Goal: Task Accomplishment & Management: Manage account settings

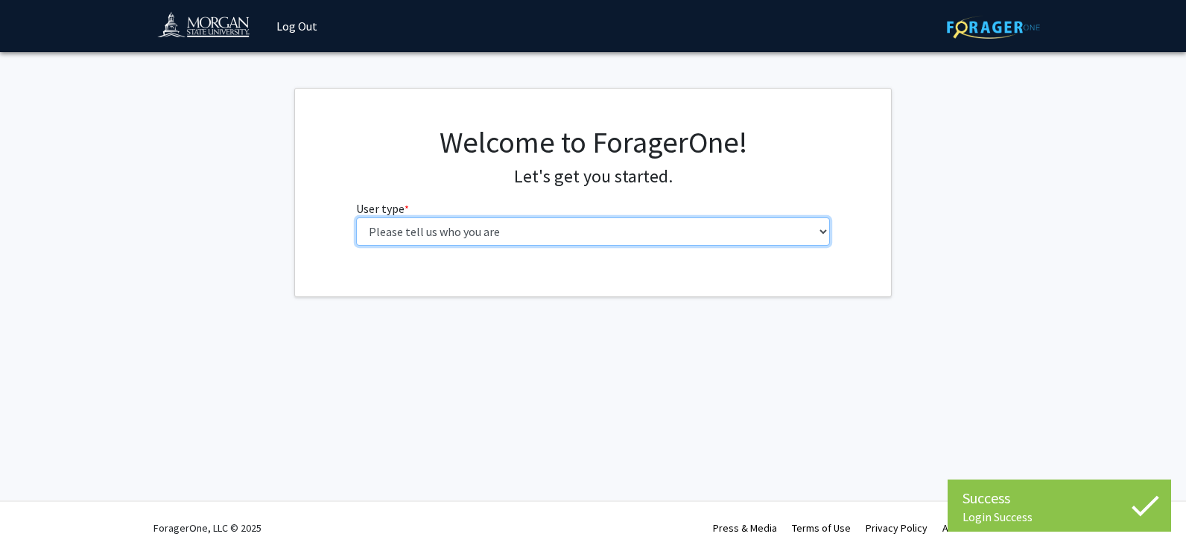
click at [793, 226] on select "Please tell us who you are Undergraduate Student Master's Student Doctoral Cand…" at bounding box center [593, 231] width 474 height 28
select select "1: undergrad"
click at [356, 217] on select "Please tell us who you are Undergraduate Student Master's Student Doctoral Cand…" at bounding box center [593, 231] width 474 height 28
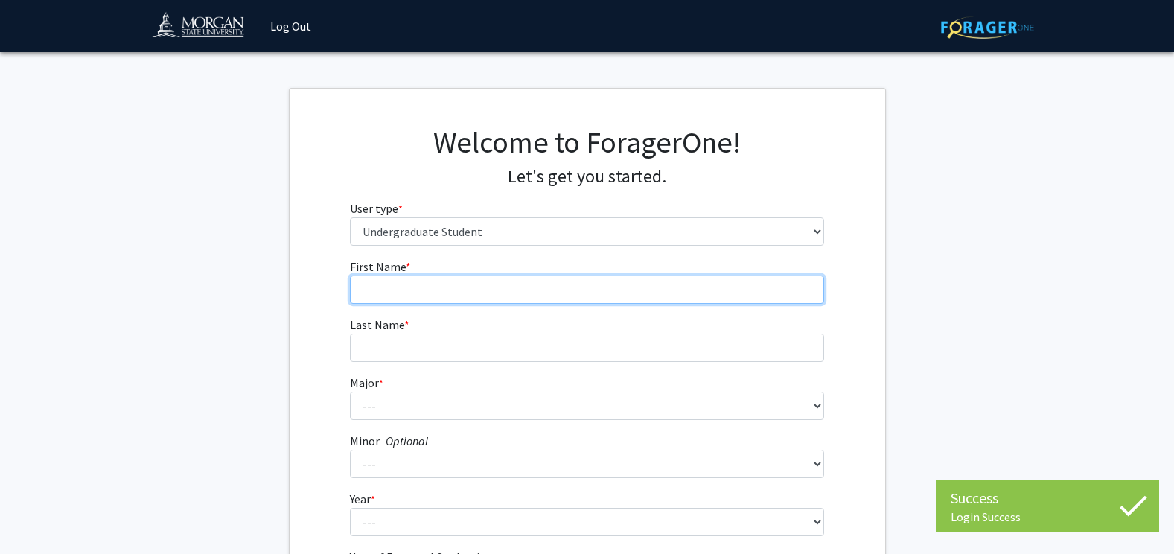
click at [685, 292] on input "First Name * required" at bounding box center [587, 290] width 474 height 28
type input "[PERSON_NAME]"
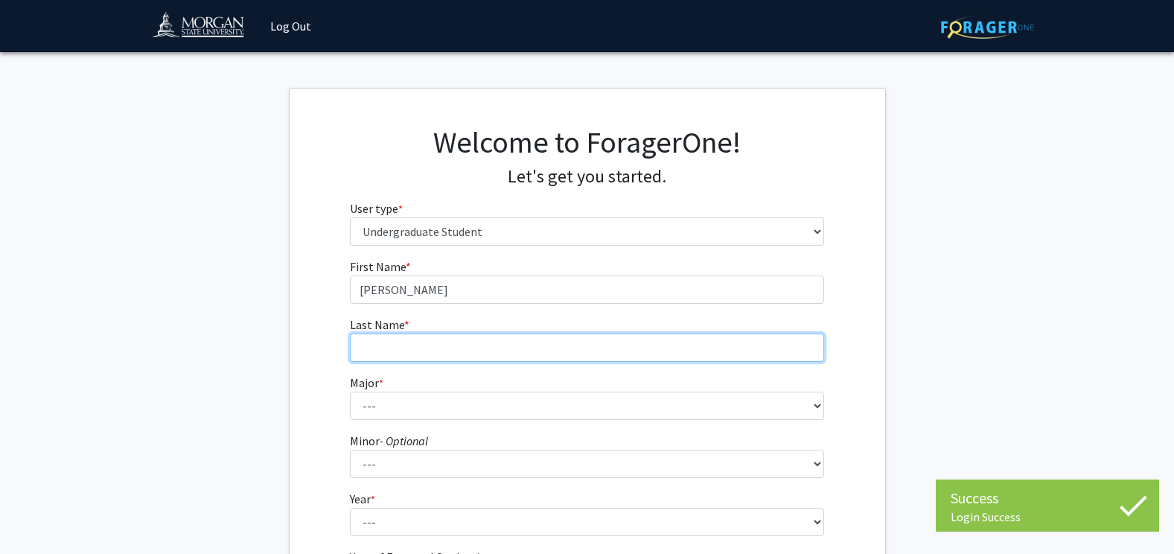
type input "[PERSON_NAME]"
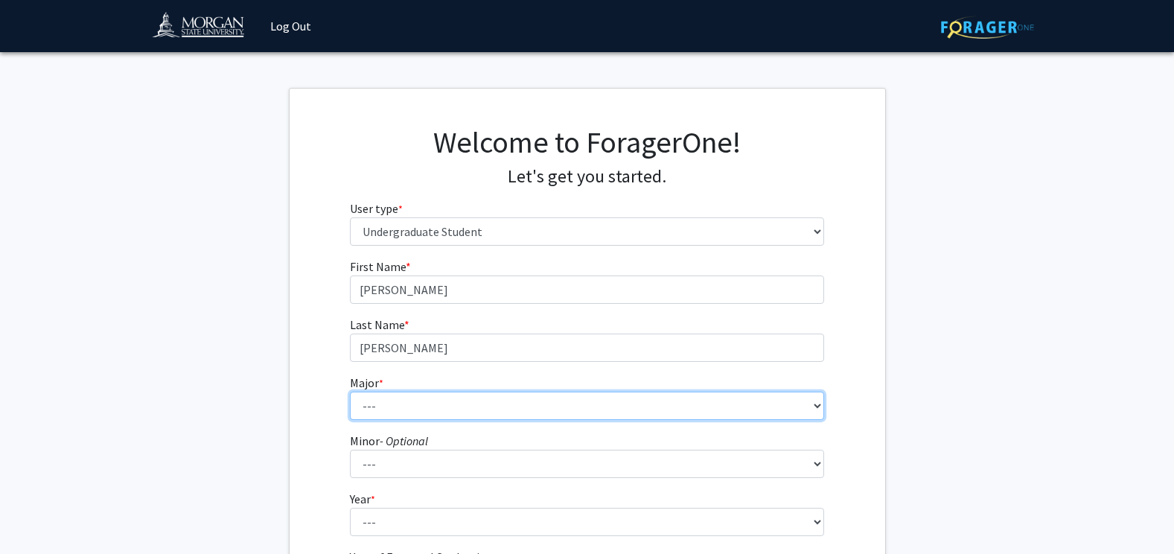
click at [582, 404] on select "--- Accounting Actuarial Science Applied Liberal Studies Architecture and Envir…" at bounding box center [587, 406] width 474 height 28
select select "52: 1642"
click at [350, 392] on select "--- Accounting Actuarial Science Applied Liberal Studies Architecture and Envir…" at bounding box center [587, 406] width 474 height 28
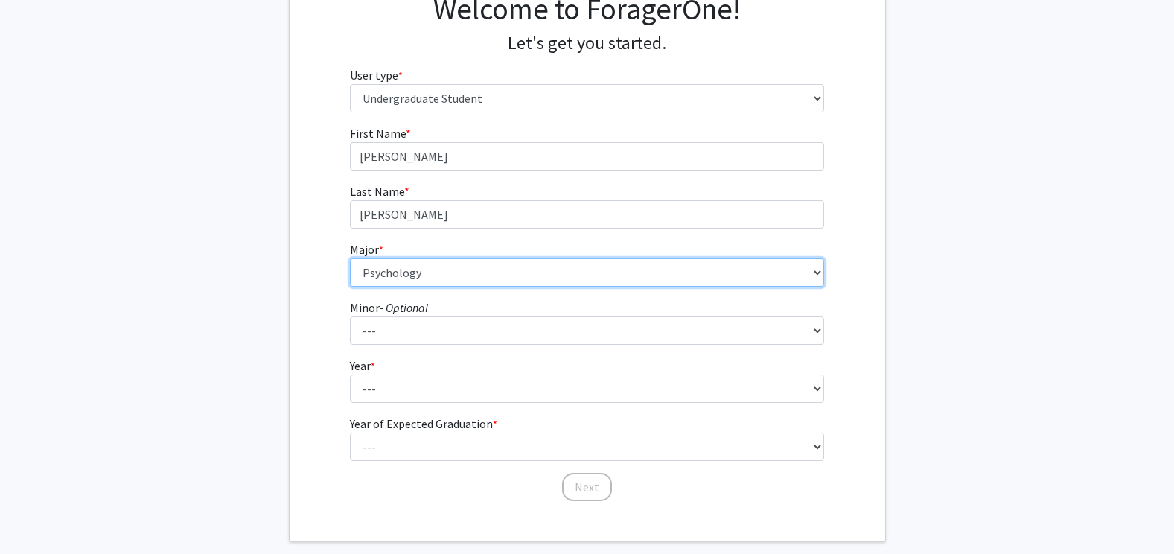
scroll to position [154, 0]
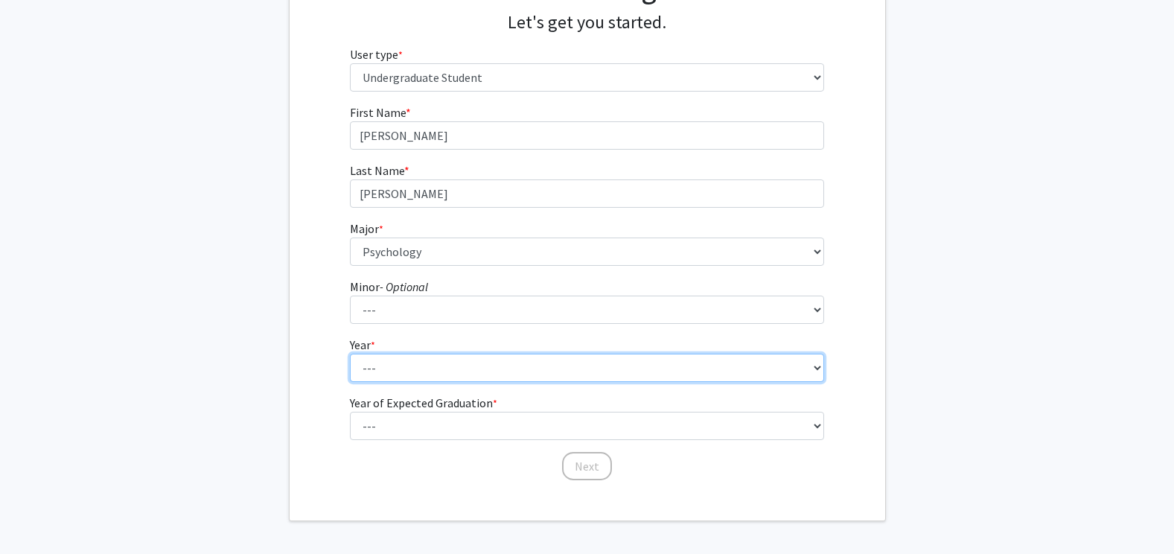
click at [735, 366] on select "--- First-year Sophomore Junior Senior Postbaccalaureate Certificate" at bounding box center [587, 368] width 474 height 28
select select "1: first-year"
click at [350, 354] on select "--- First-year Sophomore Junior Senior Postbaccalaureate Certificate" at bounding box center [587, 368] width 474 height 28
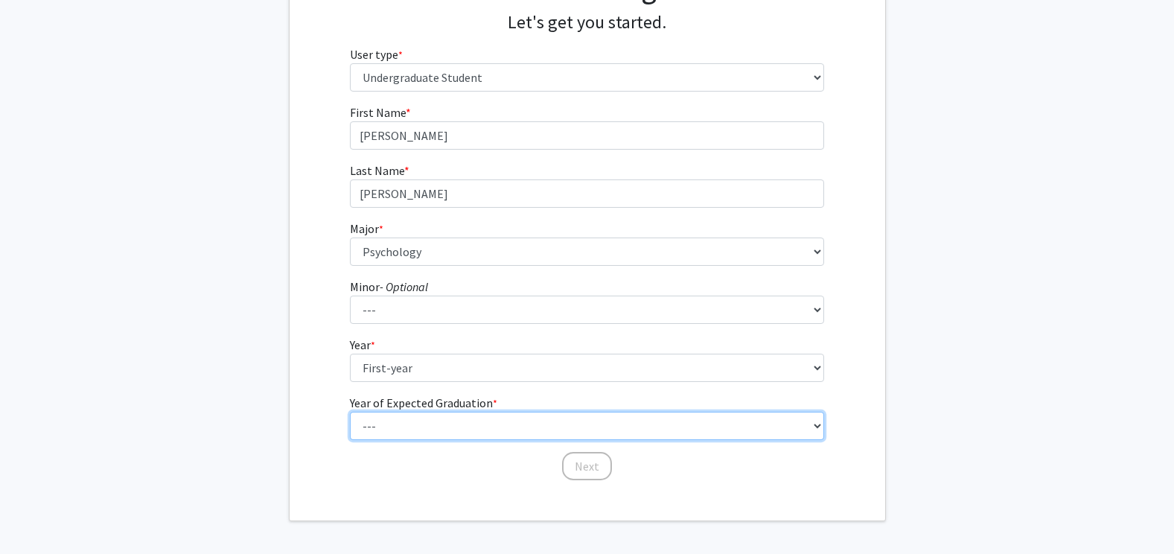
click at [547, 426] on select "--- 2025 2026 2027 2028 2029 2030 2031 2032 2033 2034" at bounding box center [587, 426] width 474 height 28
select select "5: 2029"
click at [350, 412] on select "--- 2025 2026 2027 2028 2029 2030 2031 2032 2033 2034" at bounding box center [587, 426] width 474 height 28
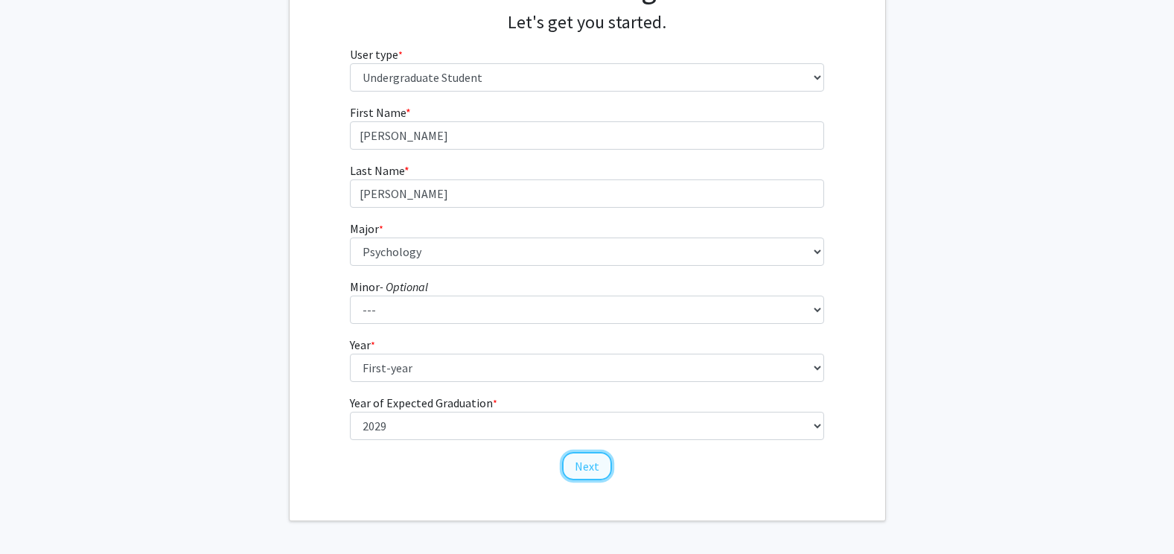
click at [589, 466] on button "Next" at bounding box center [587, 466] width 50 height 28
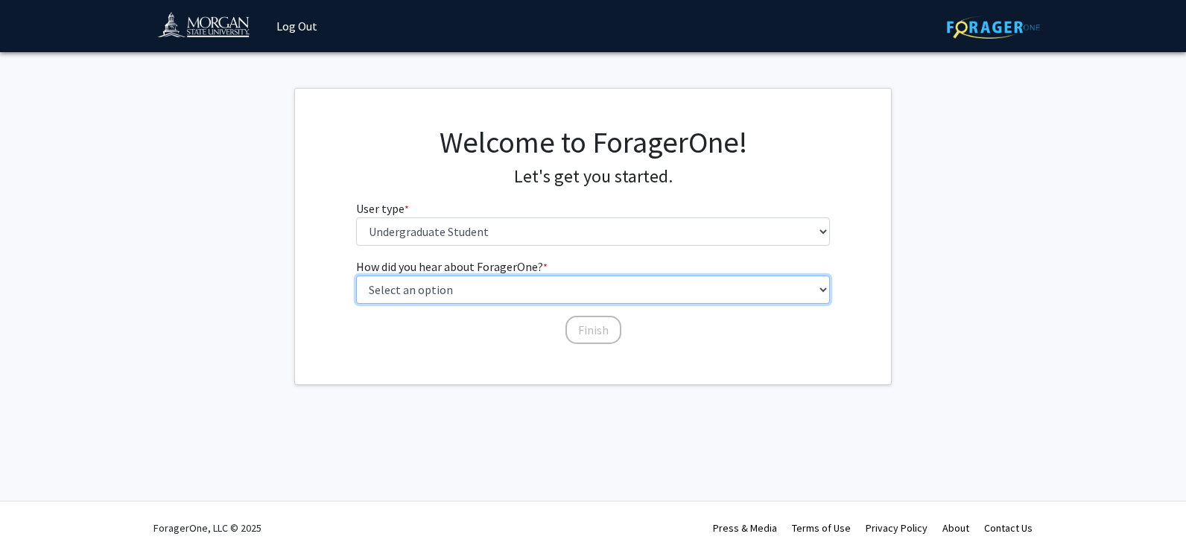
click at [527, 290] on select "Select an option Peer/student recommendation Faculty/staff recommendation Unive…" at bounding box center [593, 290] width 474 height 28
select select "2: faculty_recommendation"
click at [356, 276] on select "Select an option Peer/student recommendation Faculty/staff recommendation Unive…" at bounding box center [593, 290] width 474 height 28
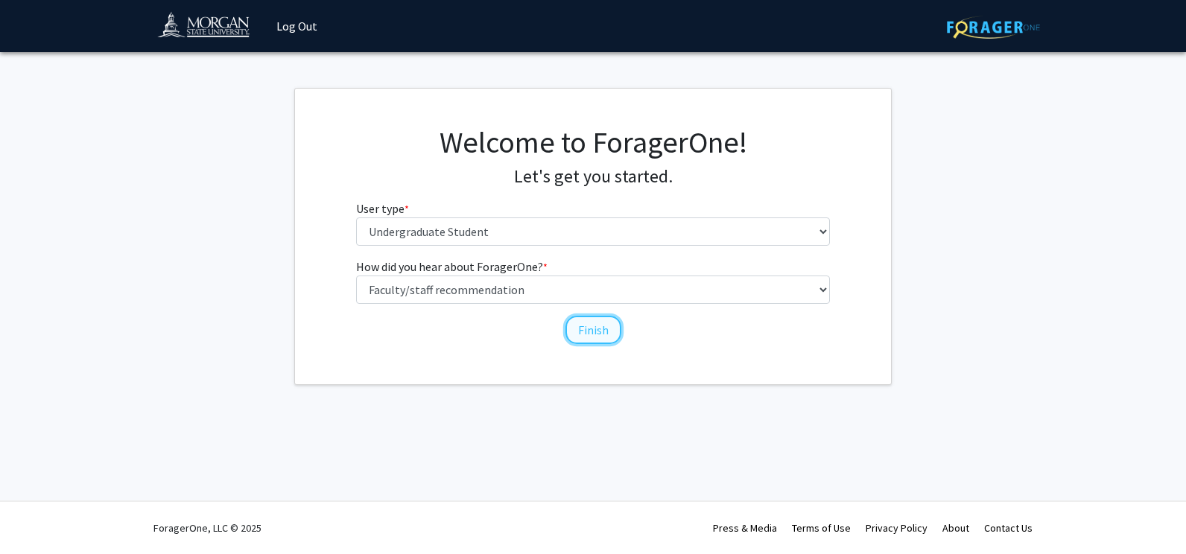
click at [587, 322] on button "Finish" at bounding box center [593, 330] width 56 height 28
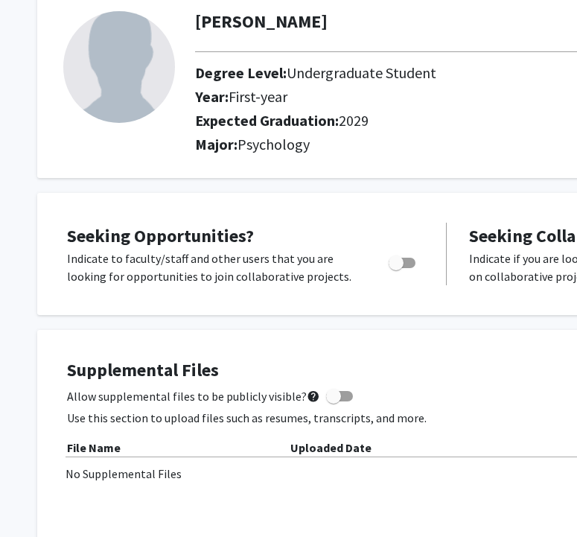
scroll to position [85, 0]
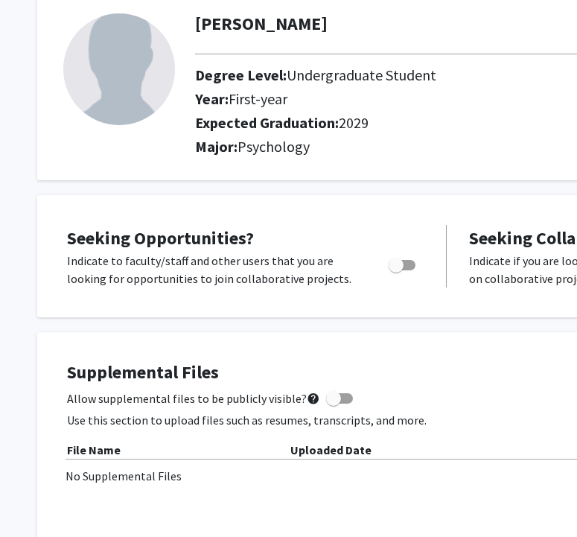
click at [393, 264] on span "Toggle" at bounding box center [396, 265] width 15 height 15
click at [395, 270] on input "Are you actively seeking opportunities?" at bounding box center [395, 270] width 1 height 1
checkbox input "true"
drag, startPoint x: 210, startPoint y: 535, endPoint x: 276, endPoint y: 512, distance: 70.2
click at [276, 512] on div "Supplemental Files Allow supplemental files to be publicly visible? help Use th…" at bounding box center [447, 450] width 760 height 177
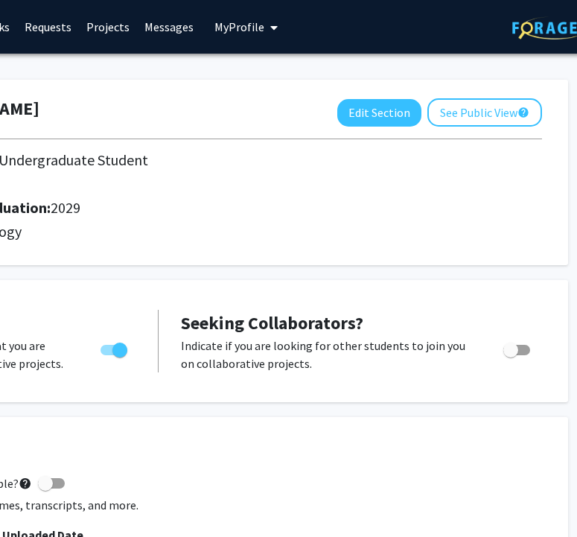
scroll to position [0, 290]
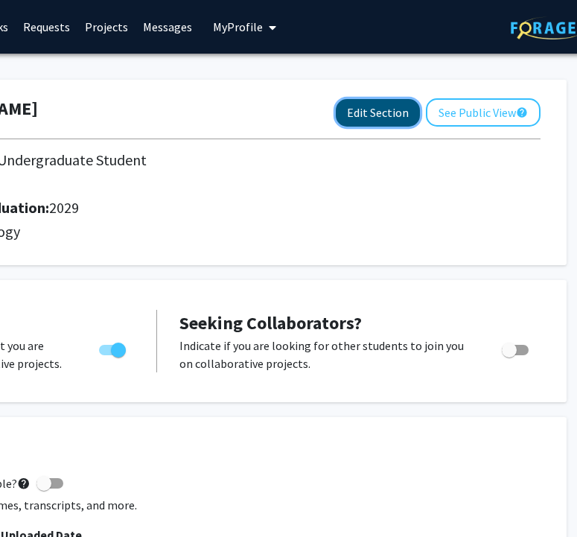
click at [395, 113] on button "Edit Section" at bounding box center [378, 113] width 84 height 28
select select "first-year"
select select "2029"
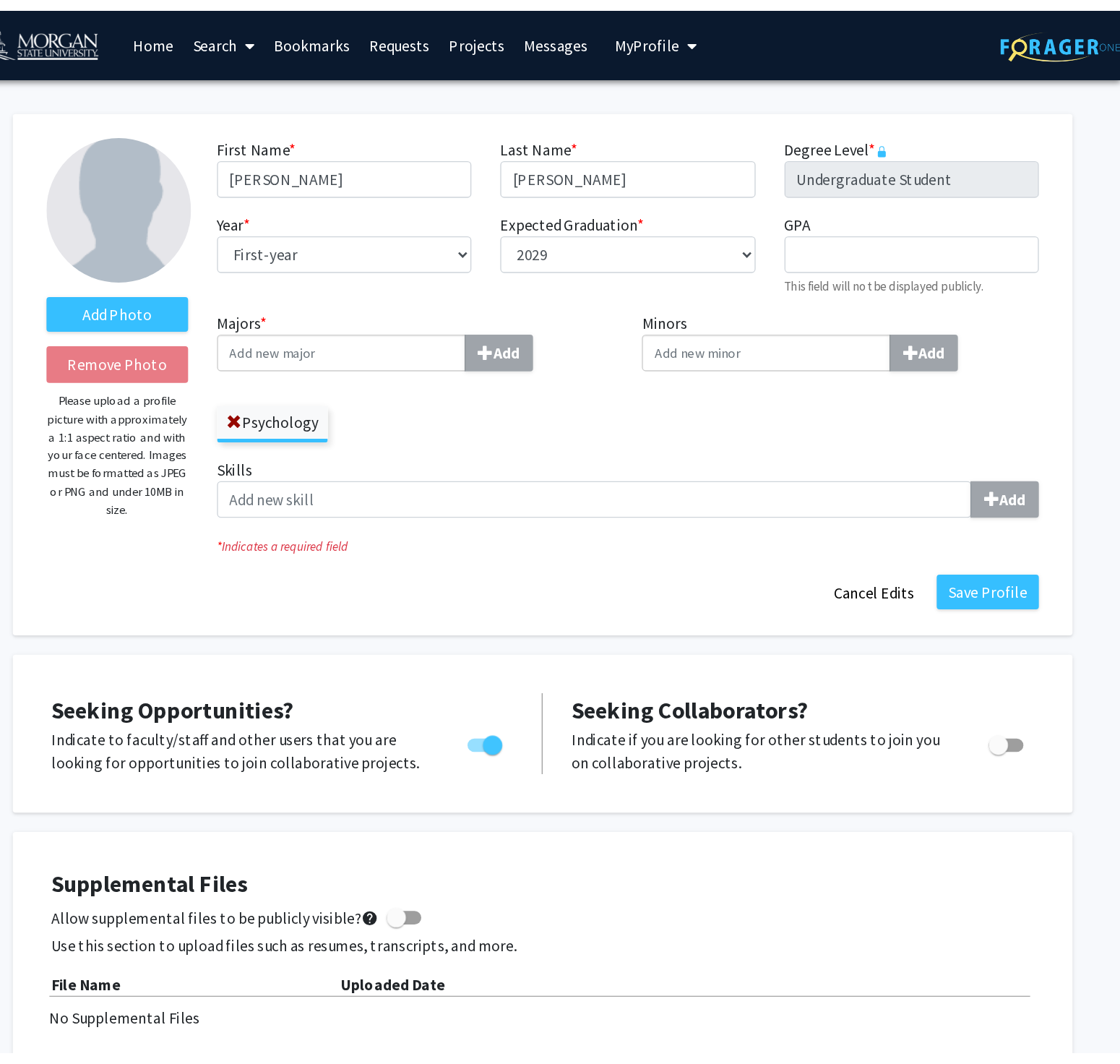
scroll to position [0, 0]
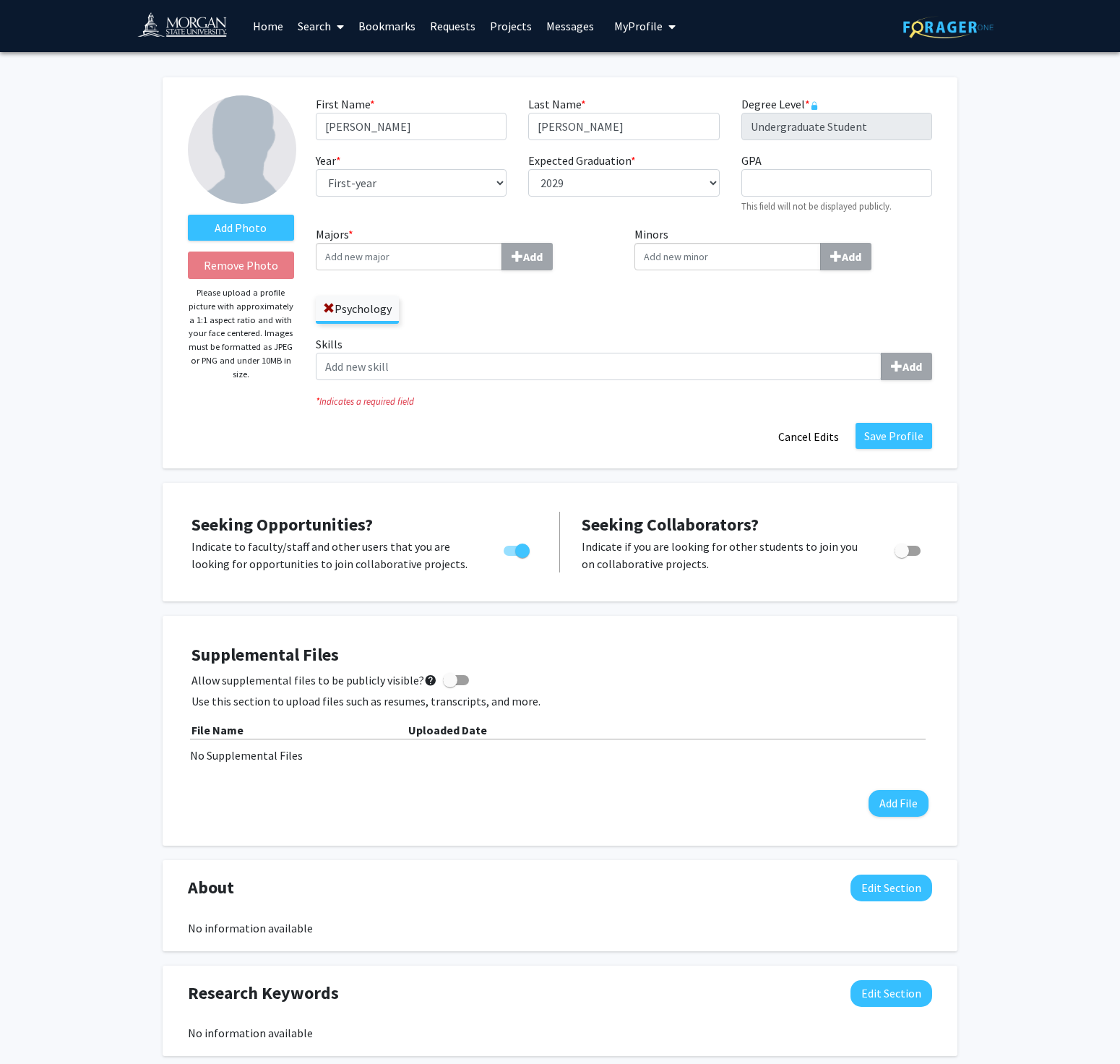
drag, startPoint x: 472, startPoint y: 240, endPoint x: 942, endPoint y: 481, distance: 528.2
click at [942, 481] on div "Add Photo Remove Photo Please upload a profile picture with approximately a 1:1…" at bounding box center [560, 778] width 795 height 1429
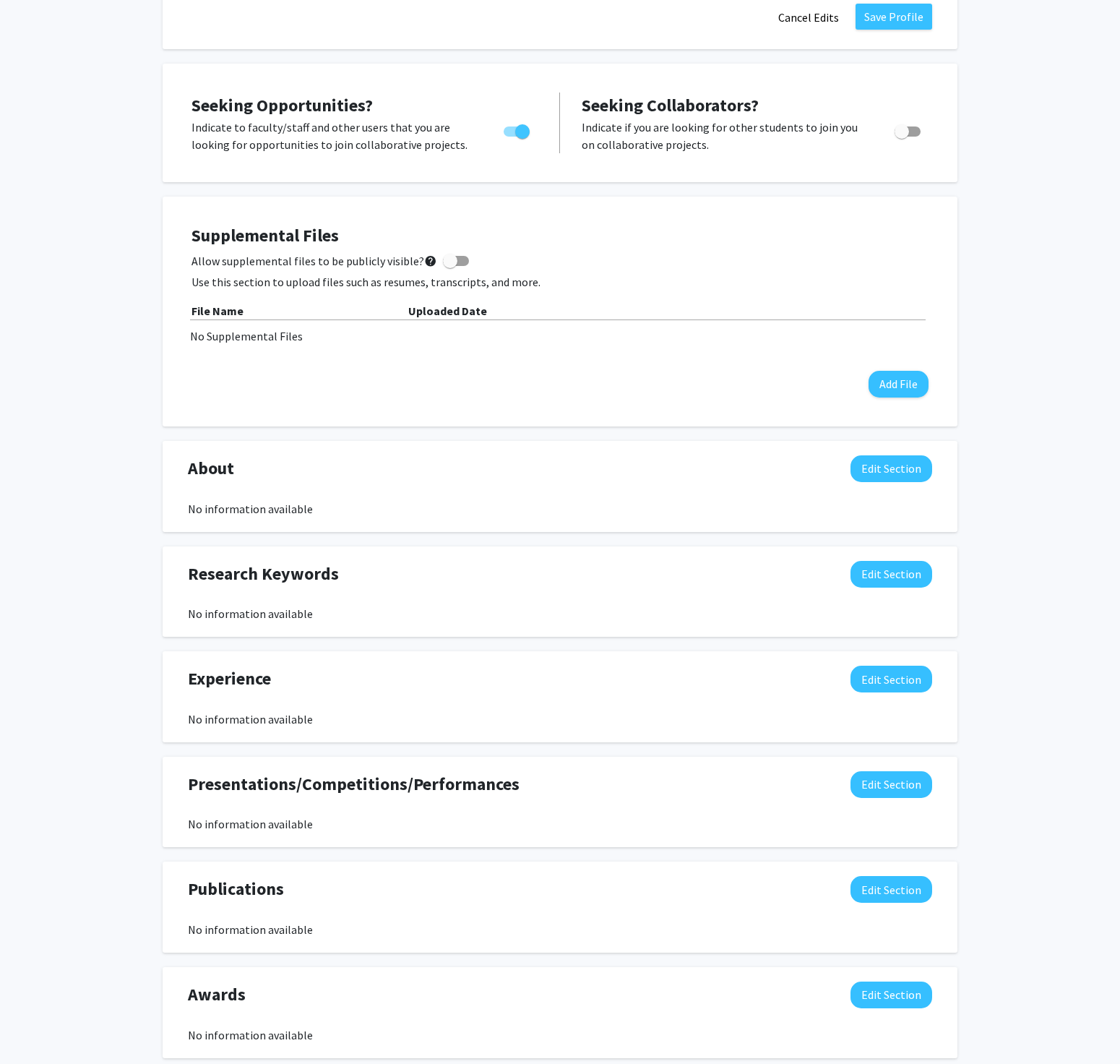
scroll to position [423, 0]
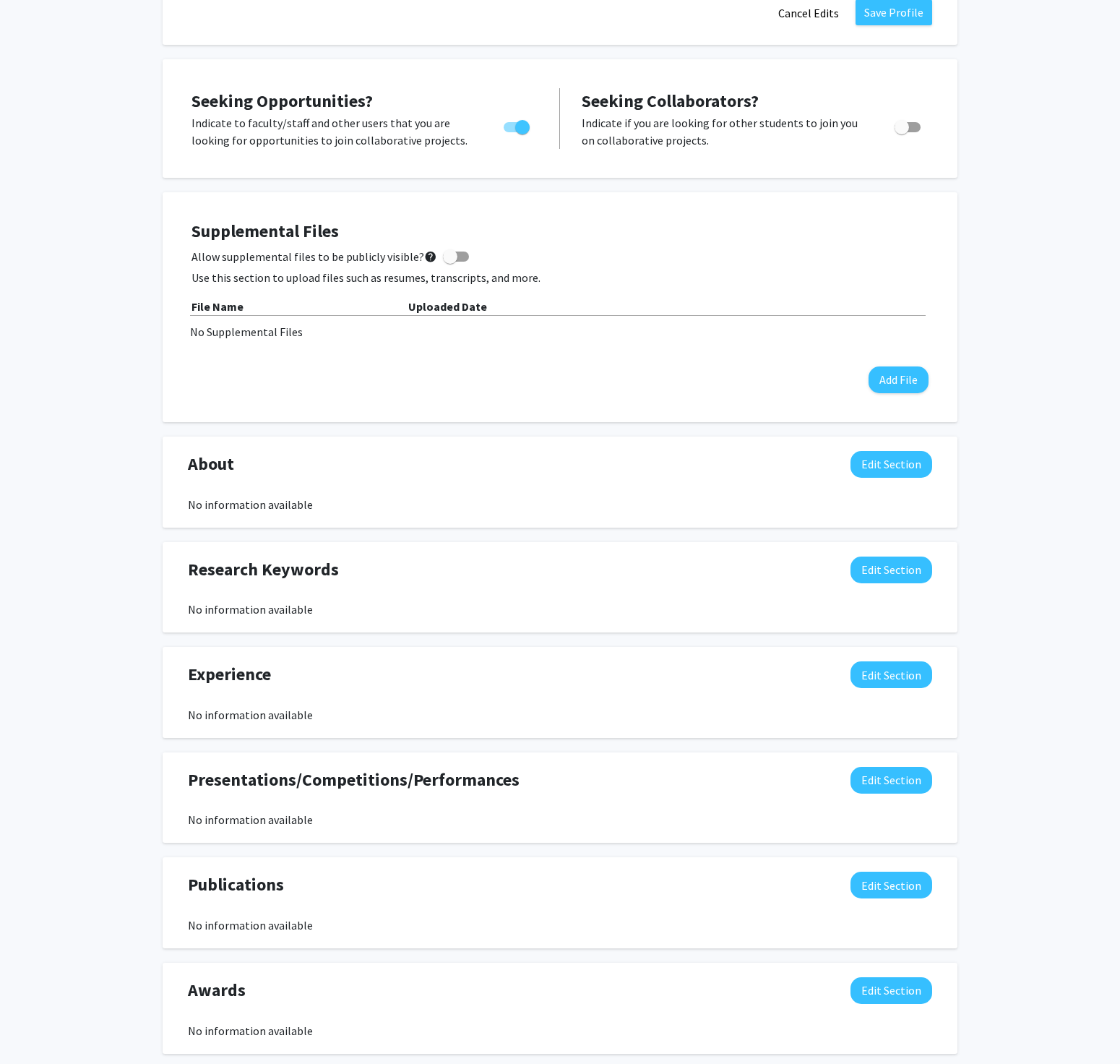
click at [1077, 537] on div "Add Photo Remove Photo Please upload a profile picture with approximately a 1:1…" at bounding box center [560, 364] width 1120 height 1473
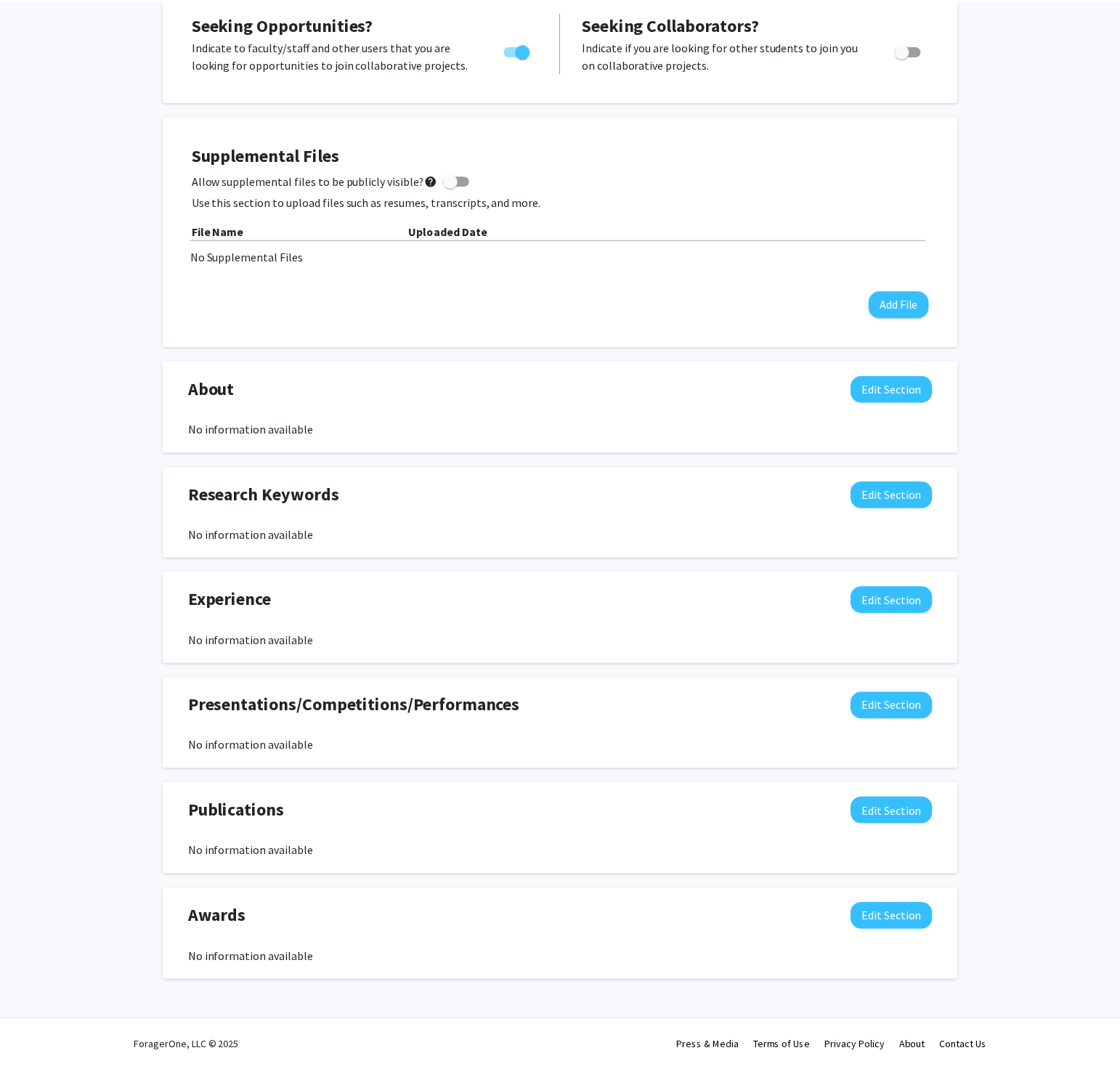
scroll to position [508, 0]
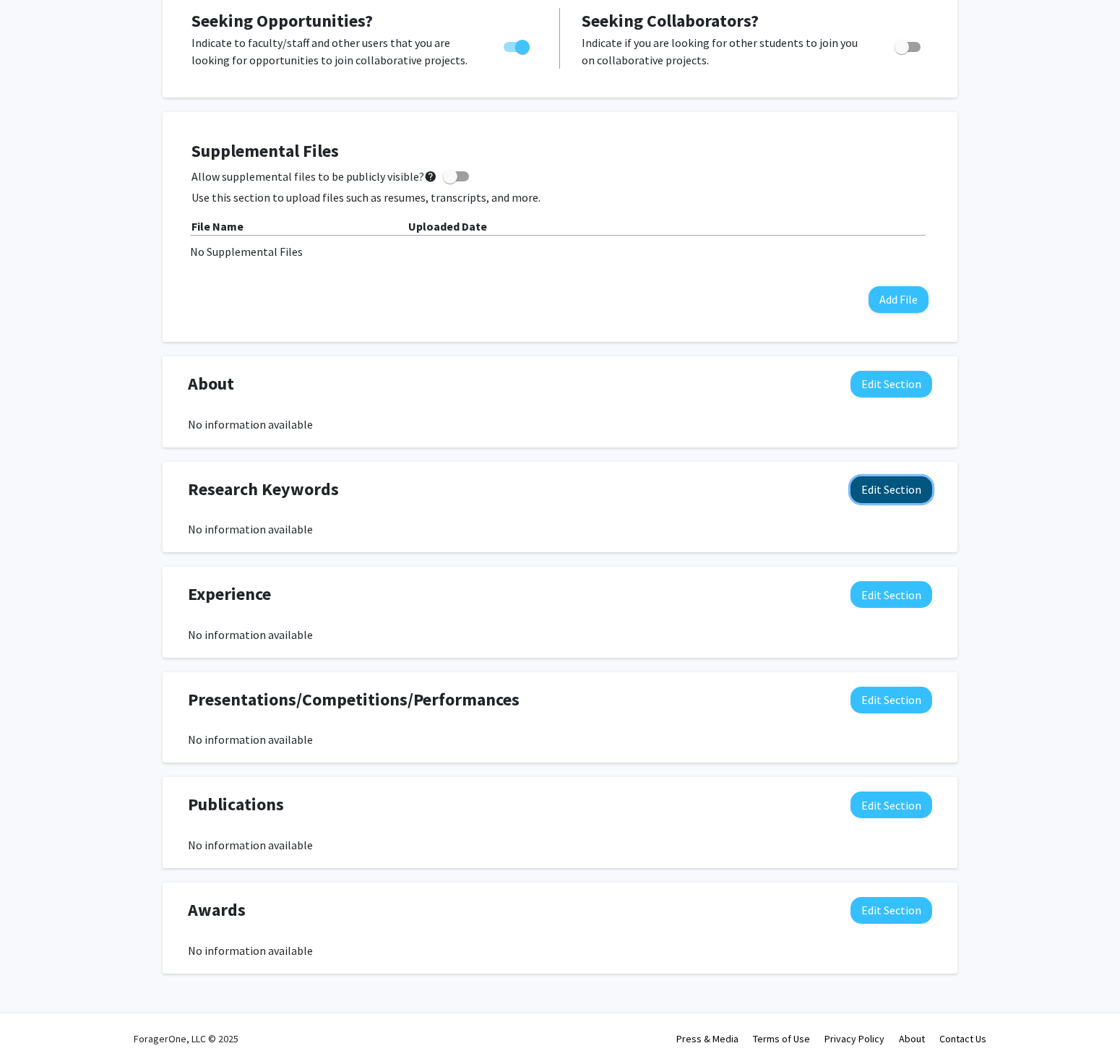
click at [916, 491] on button "Edit Section" at bounding box center [892, 490] width 82 height 27
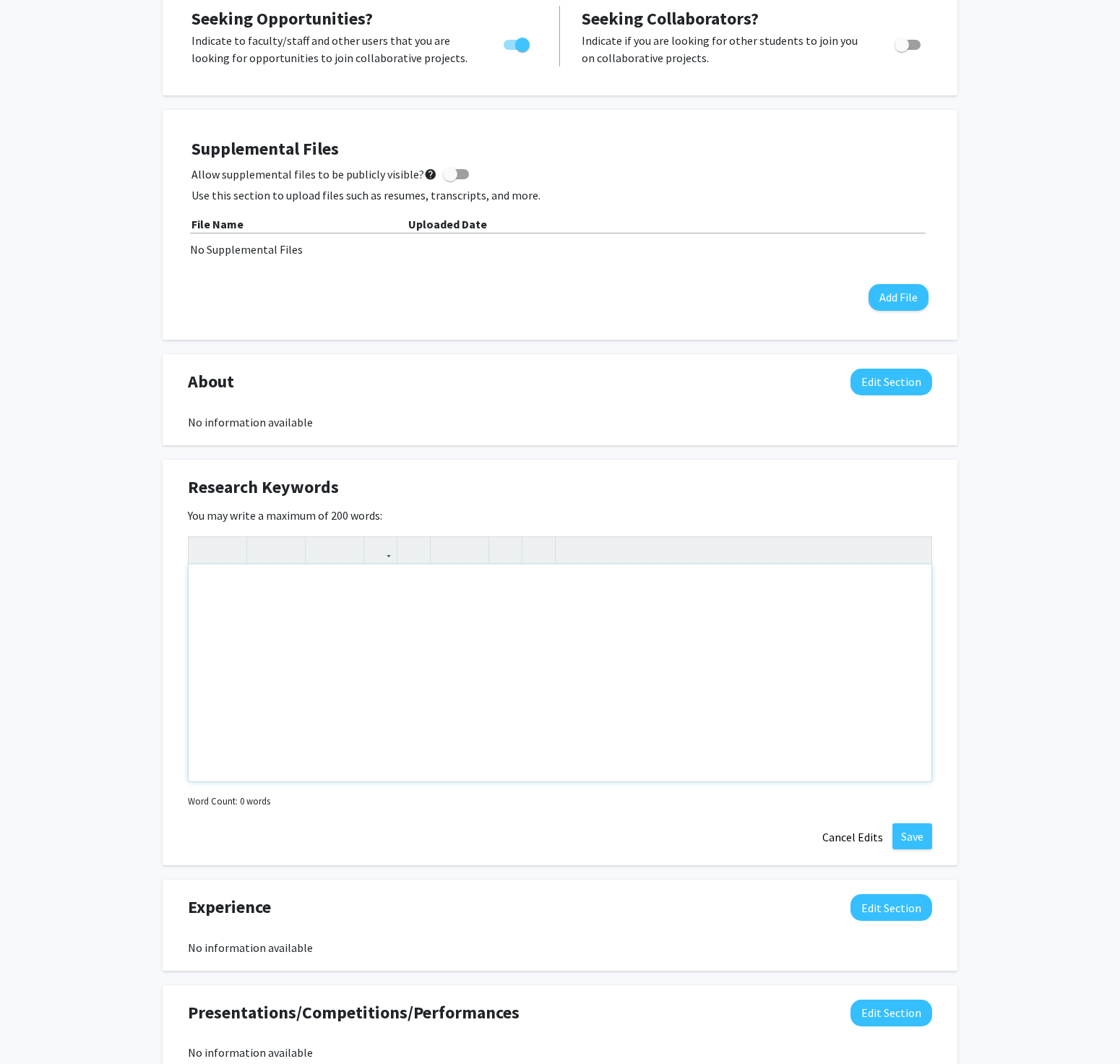
click at [438, 537] on div "Note to users with screen readers: Please deactivate our accessibility plugin f…" at bounding box center [560, 673] width 743 height 216
click at [376, 537] on div "Note to users with screen readers: Please deactivate our accessibility plugin f…" at bounding box center [560, 673] width 743 height 216
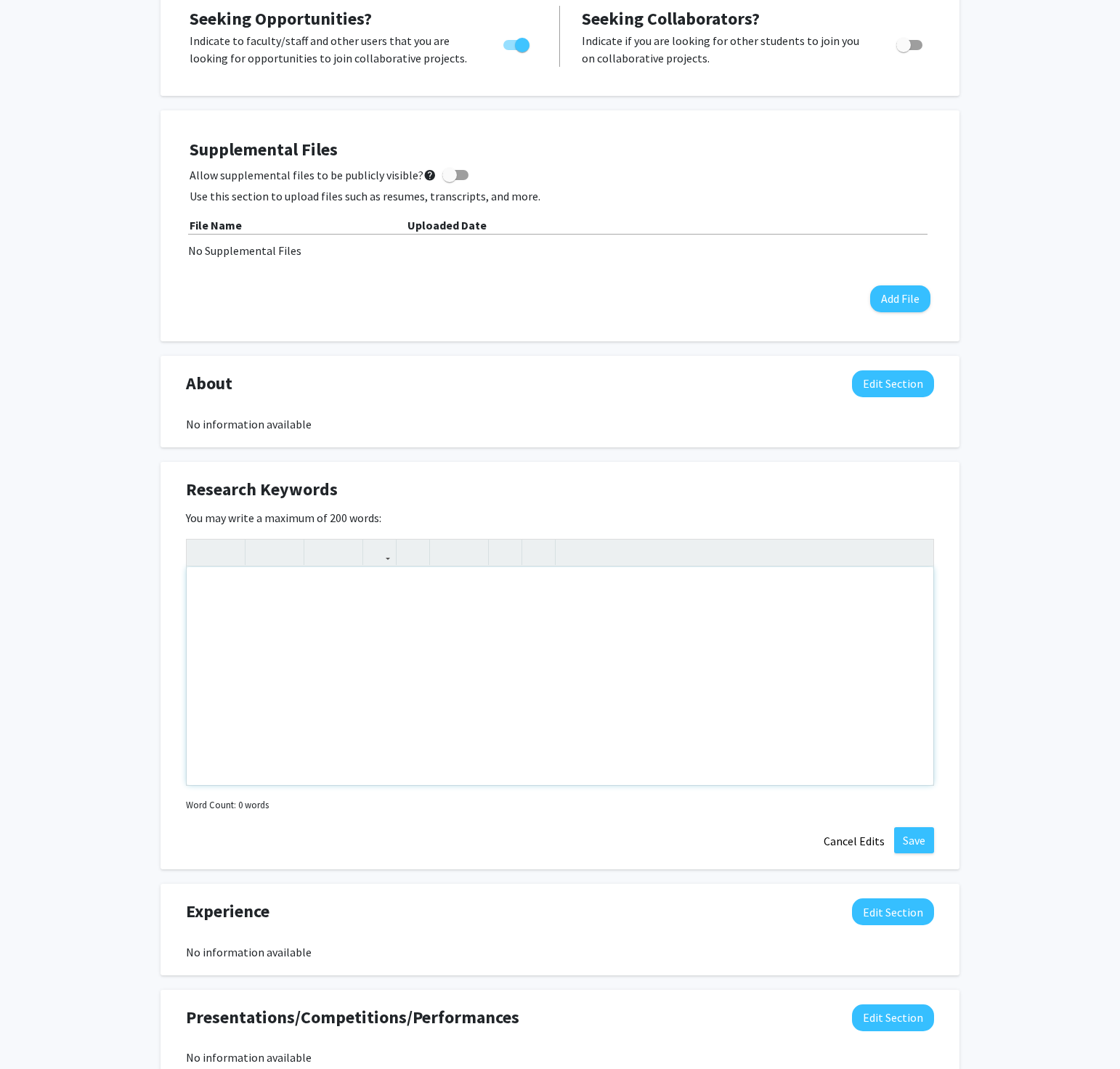
click at [445, 539] on div "Note to users with screen readers: Please deactivate our accessibility plugin f…" at bounding box center [560, 676] width 747 height 218
paste div "Note to users with screen readers: Please deactivate our accessibility plugin f…"
type textarea "<l>Ip dolorsit ametconse adipis el seddoeiusmodt inc utlab etdolorema aliquaeni…"
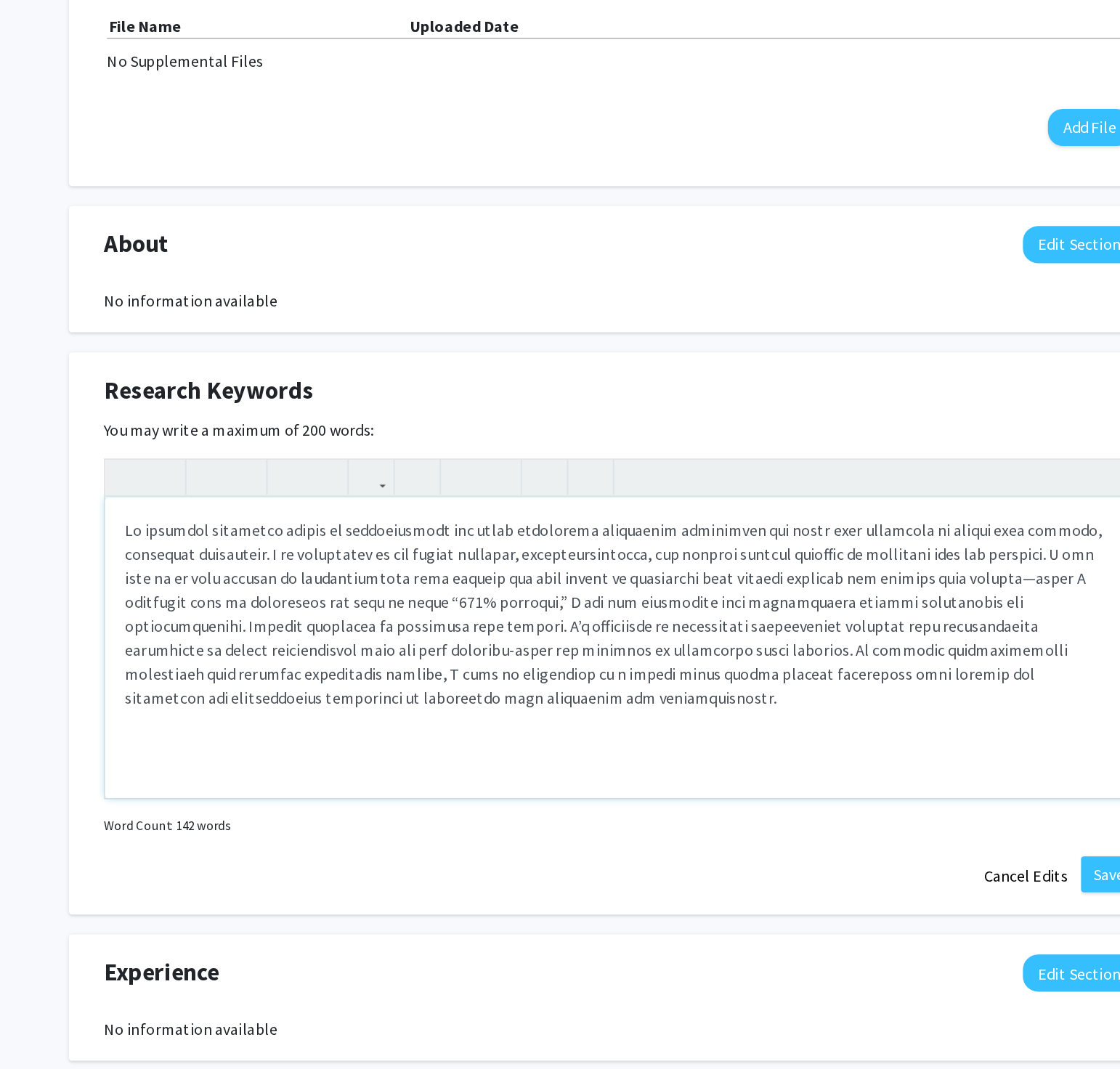
click at [320, 539] on p "Note to users with screen readers: Please deactivate our accessibility plugin f…" at bounding box center [560, 652] width 718 height 139
click at [432, 539] on p "Note to users with screen readers: Please deactivate our accessibility plugin f…" at bounding box center [560, 652] width 718 height 139
click at [859, 539] on p "Note to users with screen readers: Please deactivate our accessibility plugin f…" at bounding box center [560, 652] width 718 height 139
drag, startPoint x: 440, startPoint y: 615, endPoint x: 285, endPoint y: 617, distance: 155.0
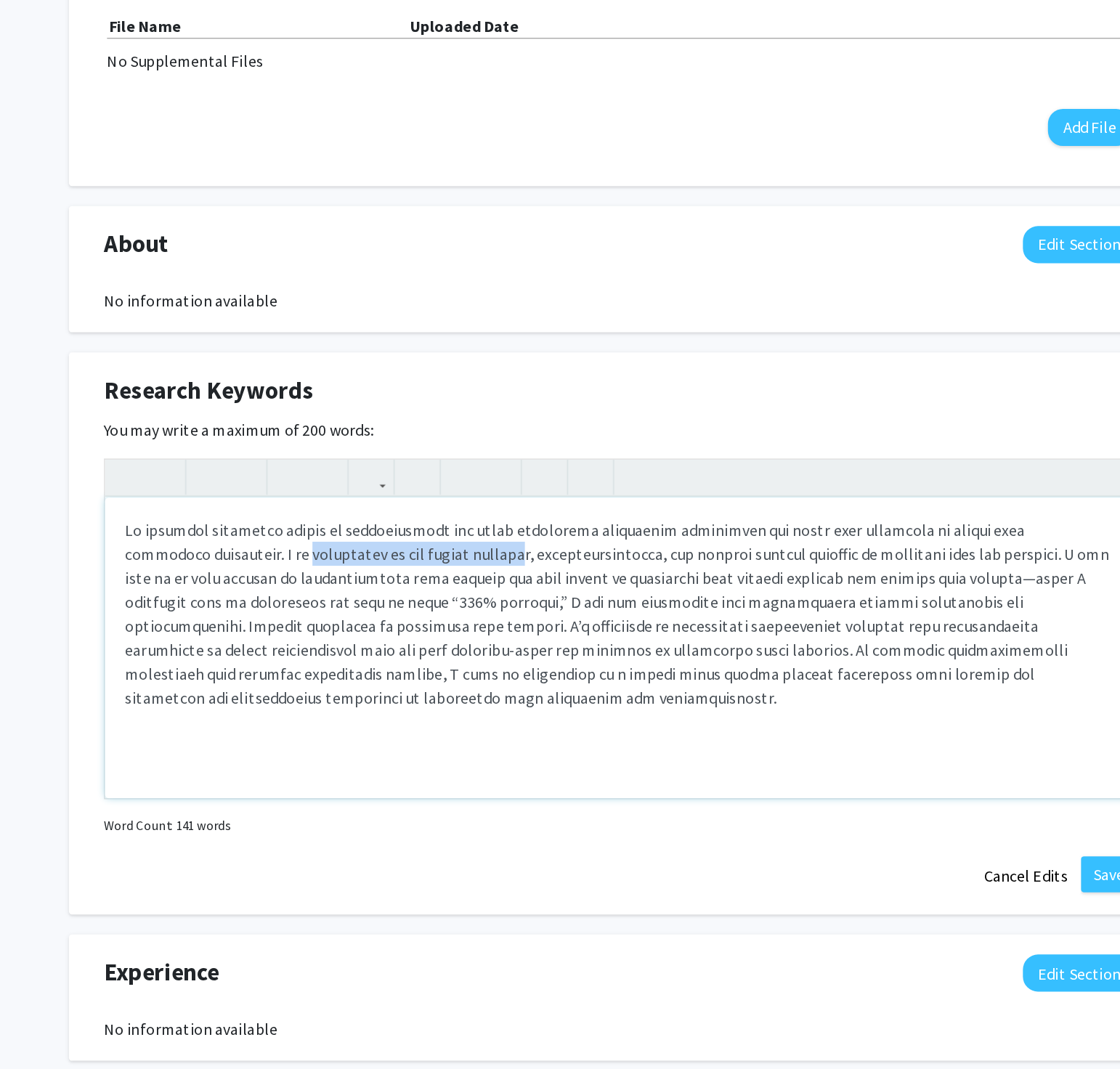
click at [285, 539] on p "Note to users with screen readers: Please deactivate our accessibility plugin f…" at bounding box center [560, 652] width 718 height 139
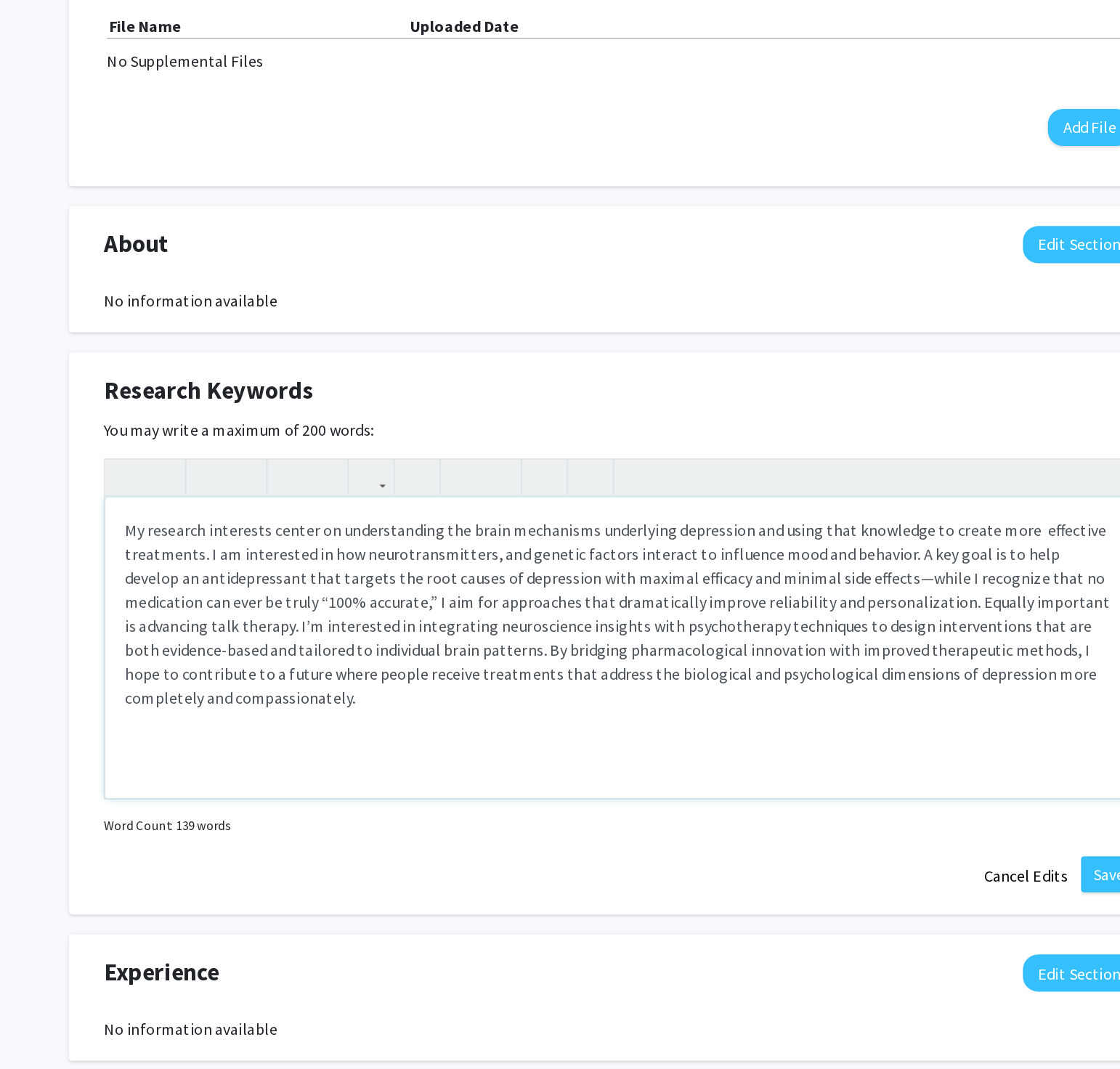
click at [420, 539] on p "Note to users with screen readers: Please deactivate our accessibility plugin f…" at bounding box center [560, 652] width 718 height 139
click at [639, 539] on div "Research Keywords Edit Section You may write a maximum of 200 words: Insert lin…" at bounding box center [560, 666] width 799 height 409
drag, startPoint x: 499, startPoint y: 629, endPoint x: 601, endPoint y: 627, distance: 102.0
drag, startPoint x: 601, startPoint y: 627, endPoint x: 613, endPoint y: 630, distance: 12.4
click at [613, 539] on p "Note to users with screen readers: Please deactivate our accessibility plugin f…" at bounding box center [560, 652] width 718 height 139
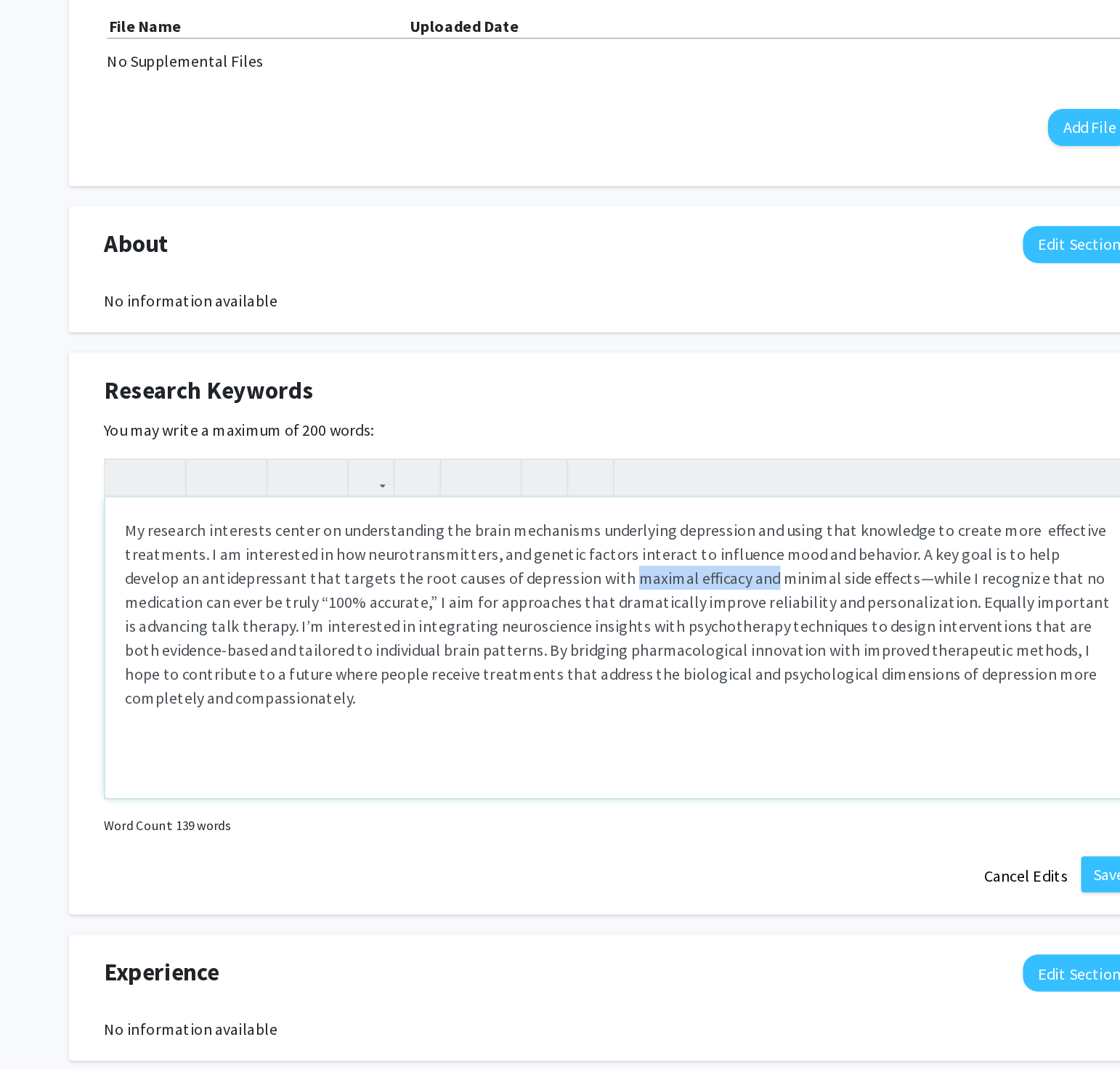
drag, startPoint x: 606, startPoint y: 630, endPoint x: 506, endPoint y: 636, distance: 100.2
click at [506, 539] on p "Note to users with screen readers: Please deactivate our accessibility plugin f…" at bounding box center [560, 652] width 718 height 139
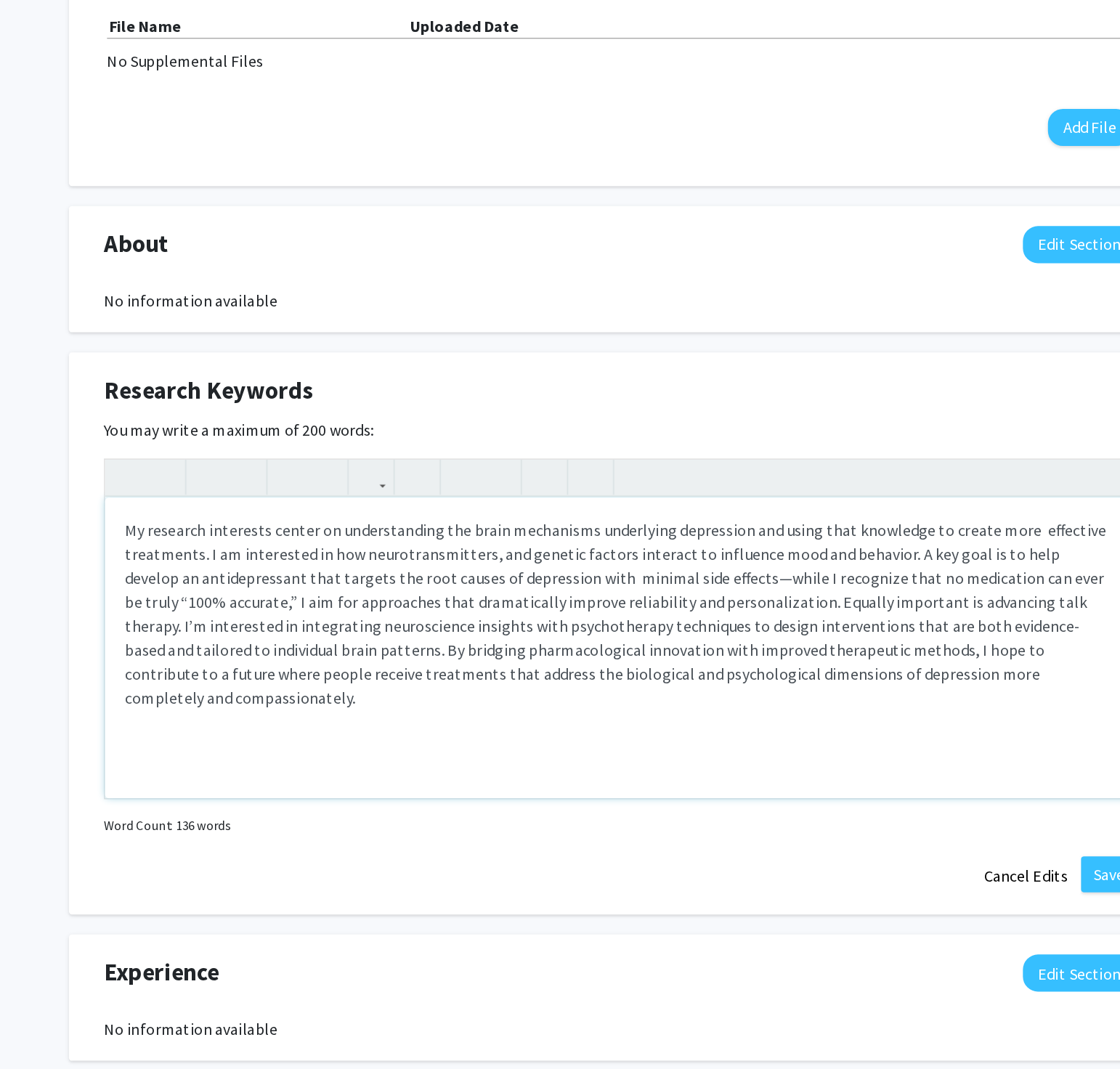
click at [523, 539] on p "My research interests center on understanding the brain mechanisms underlying d…" at bounding box center [560, 652] width 718 height 139
click at [540, 539] on p "Note to users with screen readers: Please deactivate our accessibility plugin f…" at bounding box center [560, 741] width 718 height 18
click at [509, 539] on p "My research interests center on understanding the brain mechanisms underlying d…" at bounding box center [560, 652] width 718 height 139
click at [675, 539] on p "Note to users with screen readers: Please deactivate our accessibility plugin f…" at bounding box center [560, 741] width 718 height 18
click at [560, 539] on p "My research interests center on understanding the brain mechanisms underlying d…" at bounding box center [560, 652] width 718 height 139
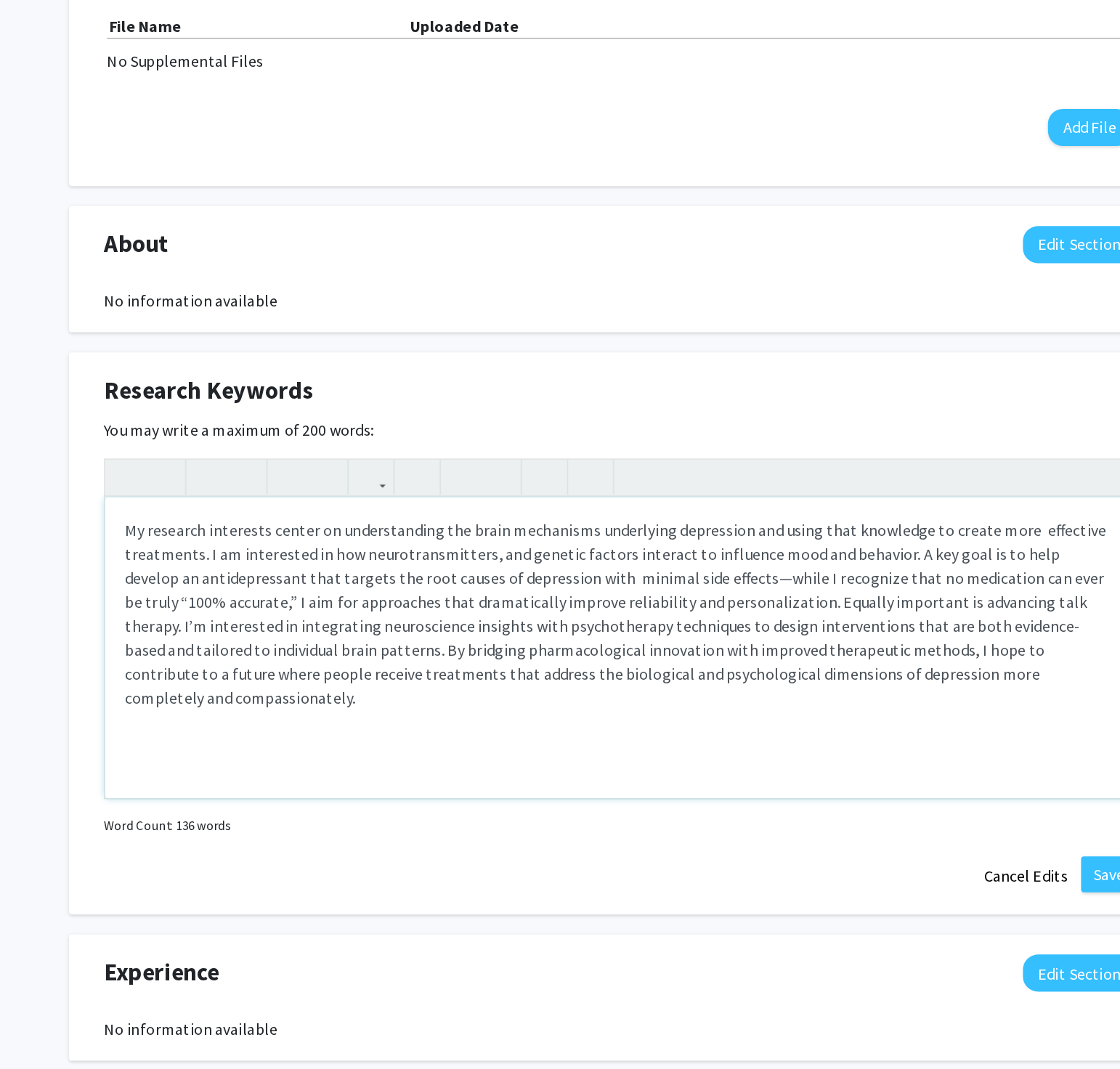
click at [622, 539] on p "My research interests center on understanding the brain mechanisms underlying d…" at bounding box center [560, 652] width 718 height 139
click at [626, 539] on p "My research interests center on understanding the brain mechanisms underlying d…" at bounding box center [560, 652] width 718 height 139
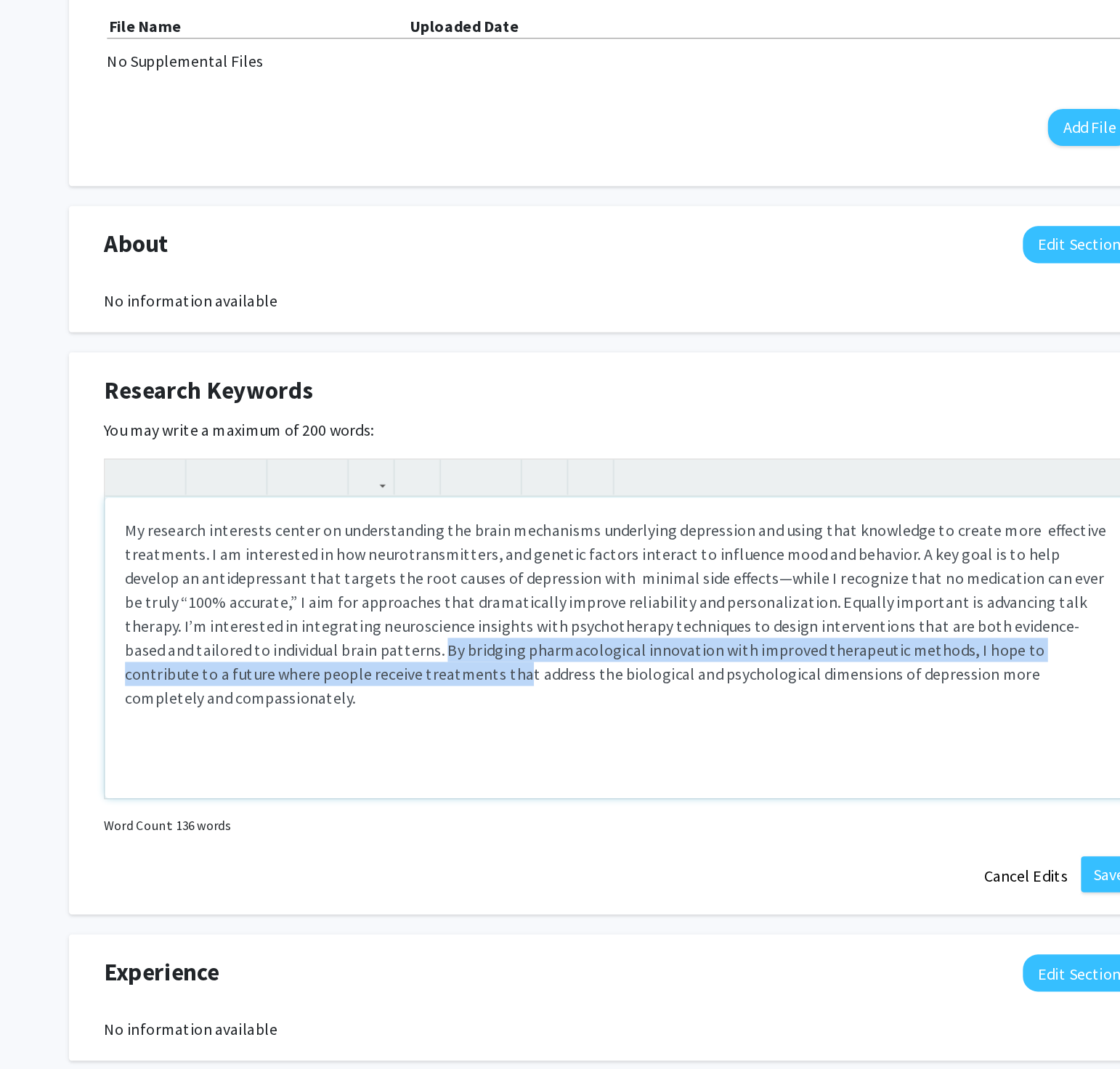
drag, startPoint x: 805, startPoint y: 709, endPoint x: 275, endPoint y: 687, distance: 530.5
click at [275, 539] on div "My research interests center on understanding the brain mechanisms underlying d…" at bounding box center [560, 676] width 747 height 218
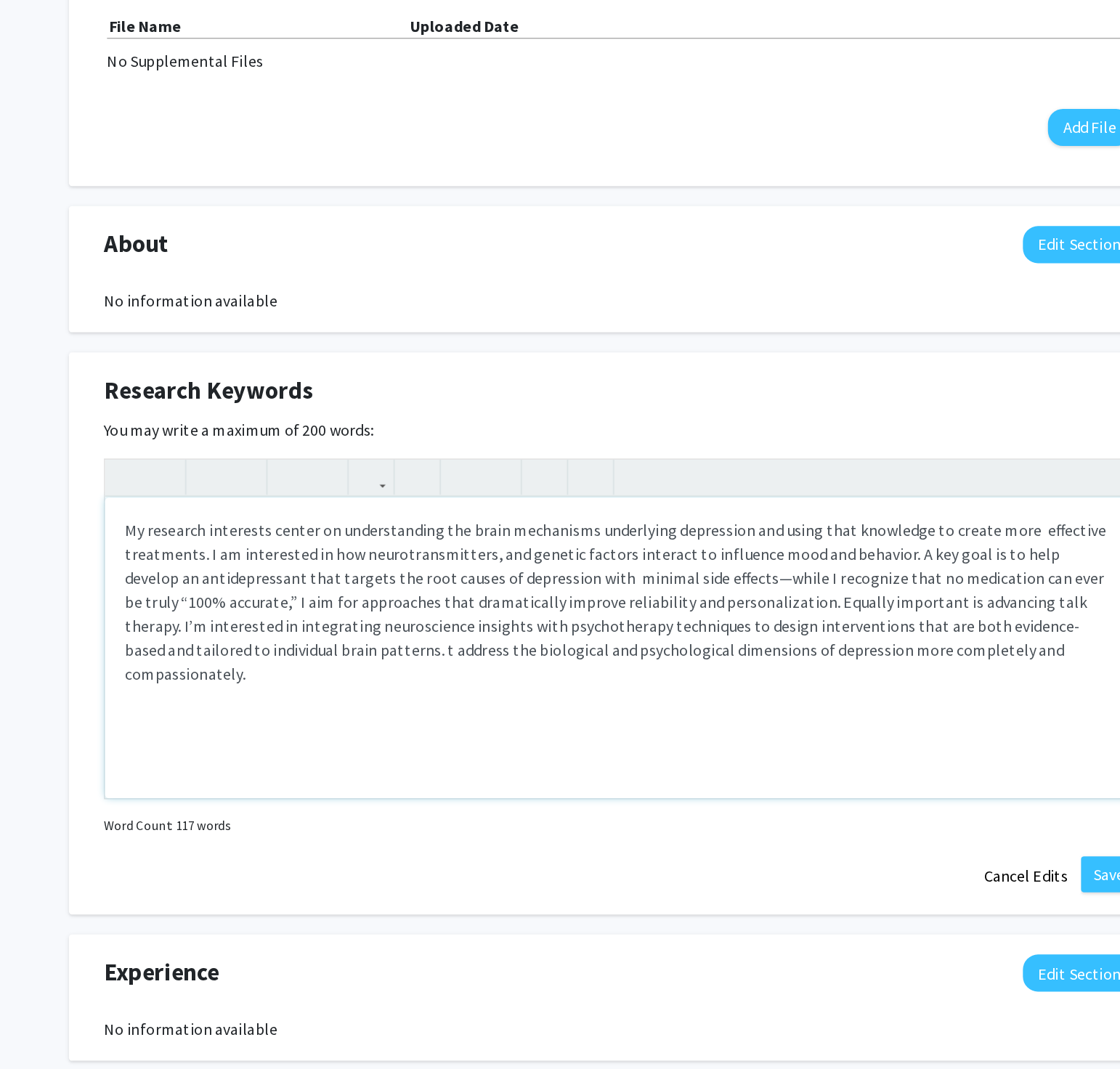
drag, startPoint x: 271, startPoint y: 690, endPoint x: 841, endPoint y: 688, distance: 570.0
click at [841, 539] on p "My research interests center on understanding the brain mechanisms underlying d…" at bounding box center [560, 643] width 718 height 122
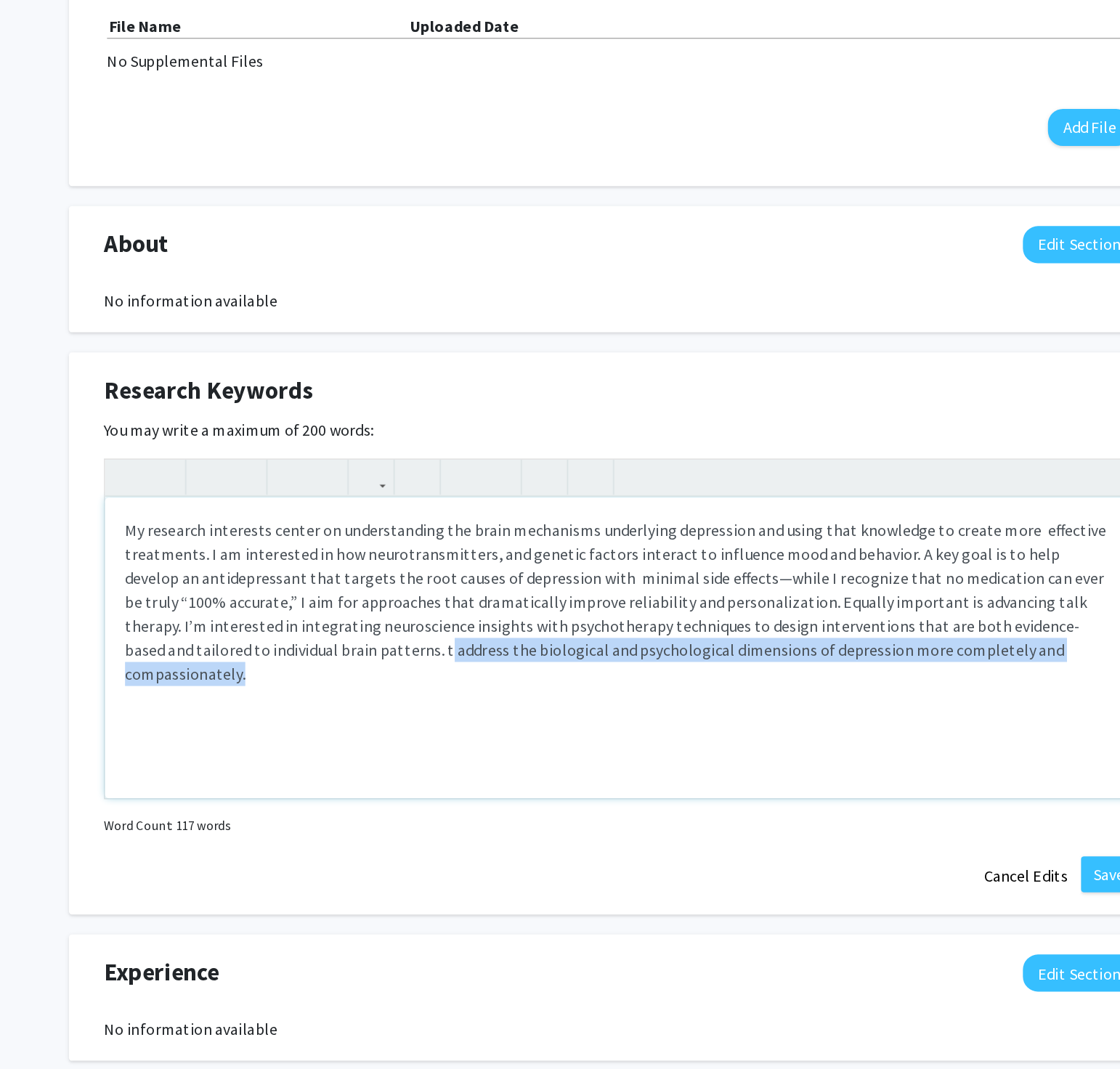
drag, startPoint x: 841, startPoint y: 688, endPoint x: 278, endPoint y: 690, distance: 563.0
click at [278, 539] on p "My research interests center on understanding the brain mechanisms underlying d…" at bounding box center [560, 643] width 718 height 122
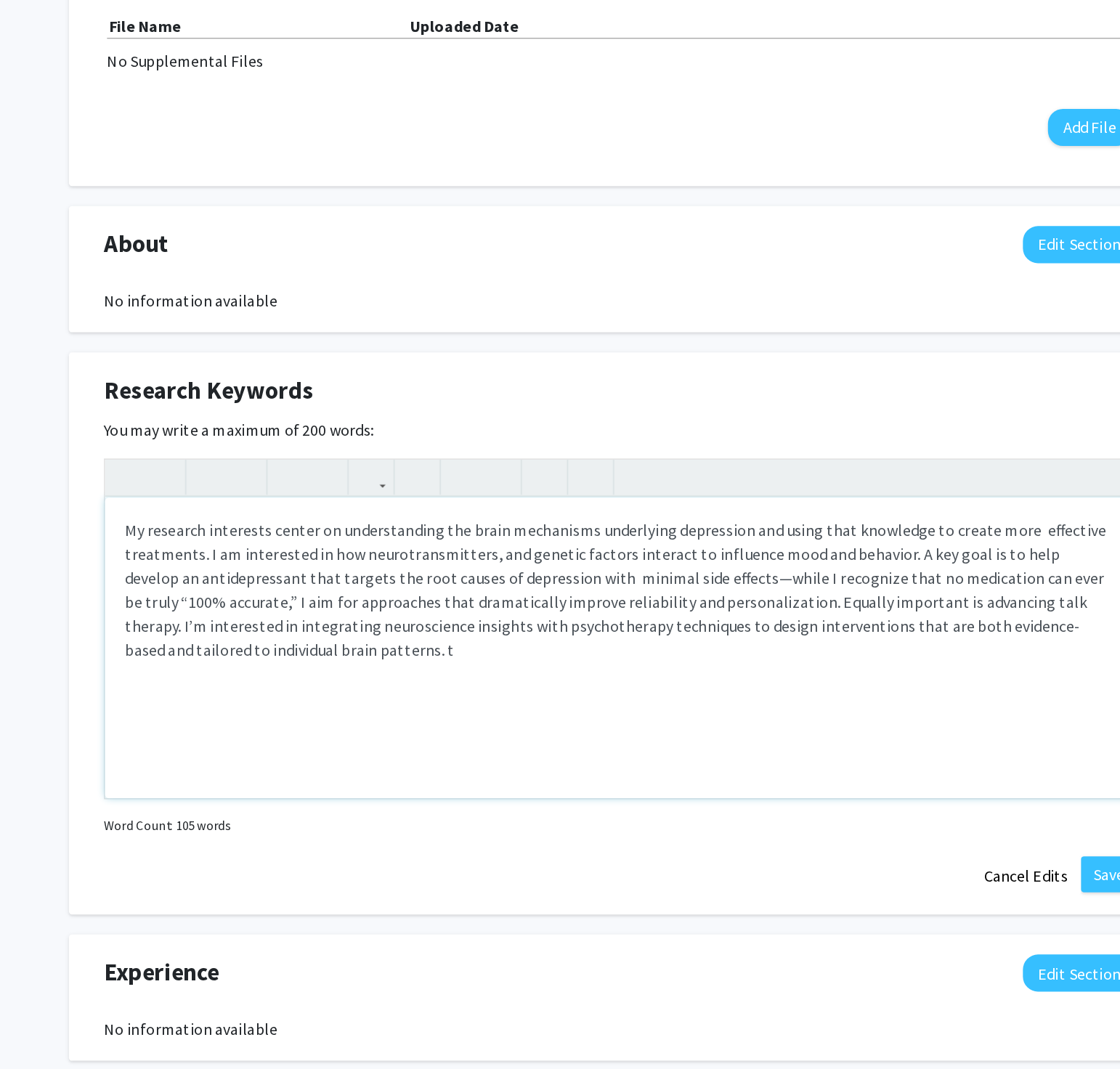
type textarea "<p>My research interests center on understanding the brain mechanisms underlyin…"
click at [839, 539] on div "<p>My research interests center on understanding the brain mechanisms underlyin…" at bounding box center [560, 678] width 748 height 277
click at [905, 539] on button "Save" at bounding box center [914, 840] width 40 height 26
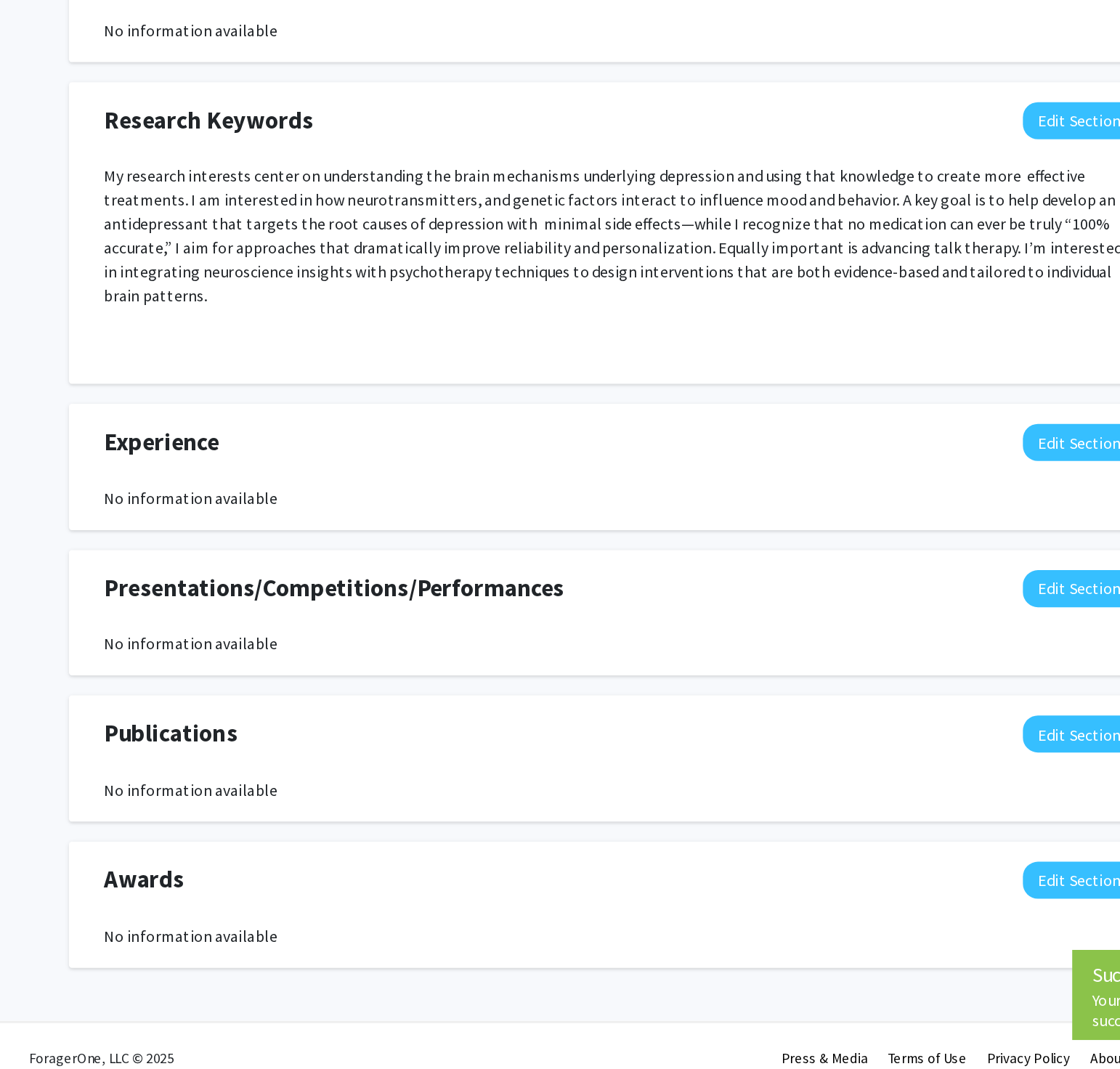
scroll to position [620, 0]
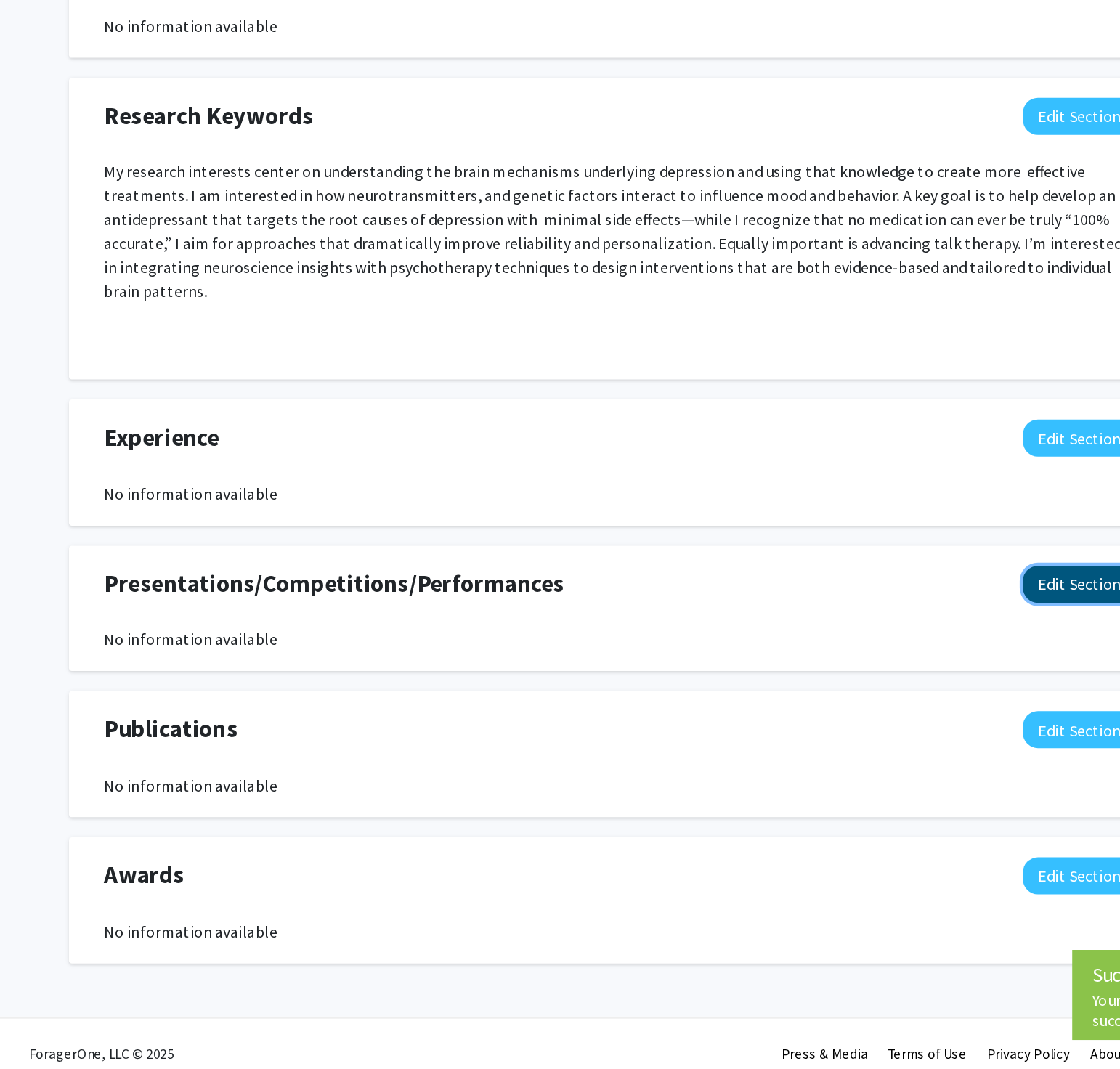
click at [897, 539] on button "Edit Section" at bounding box center [894, 718] width 82 height 27
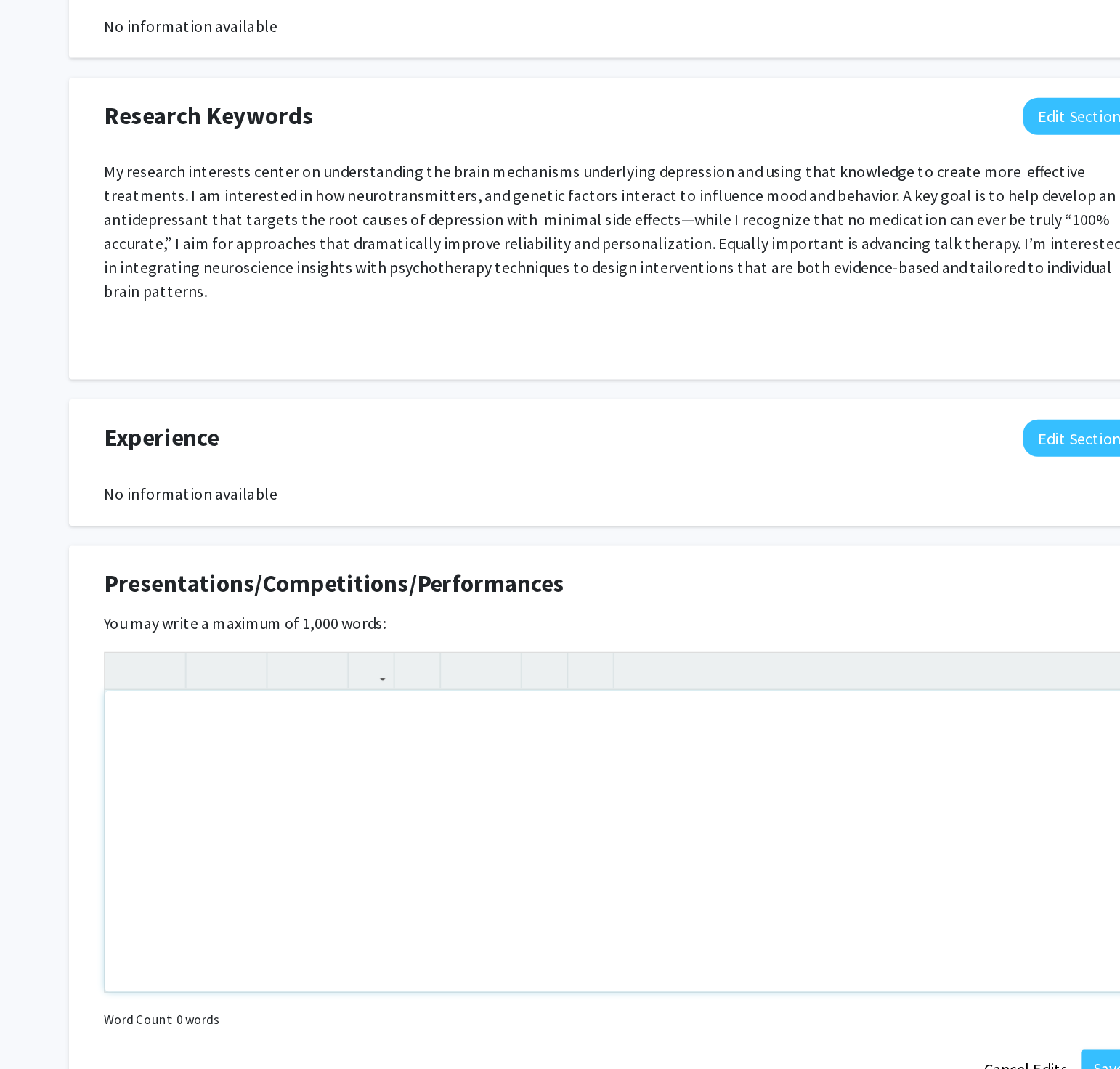
click at [409, 539] on div "Note to users with screen readers: Please deactivate our accessibility plugin f…" at bounding box center [560, 903] width 747 height 218
type textarea "<p>_</p>"
type textarea "<p>-Science Bowl</p><p>-Brain Bee</p><p>-Deca&nbsp;</p>"
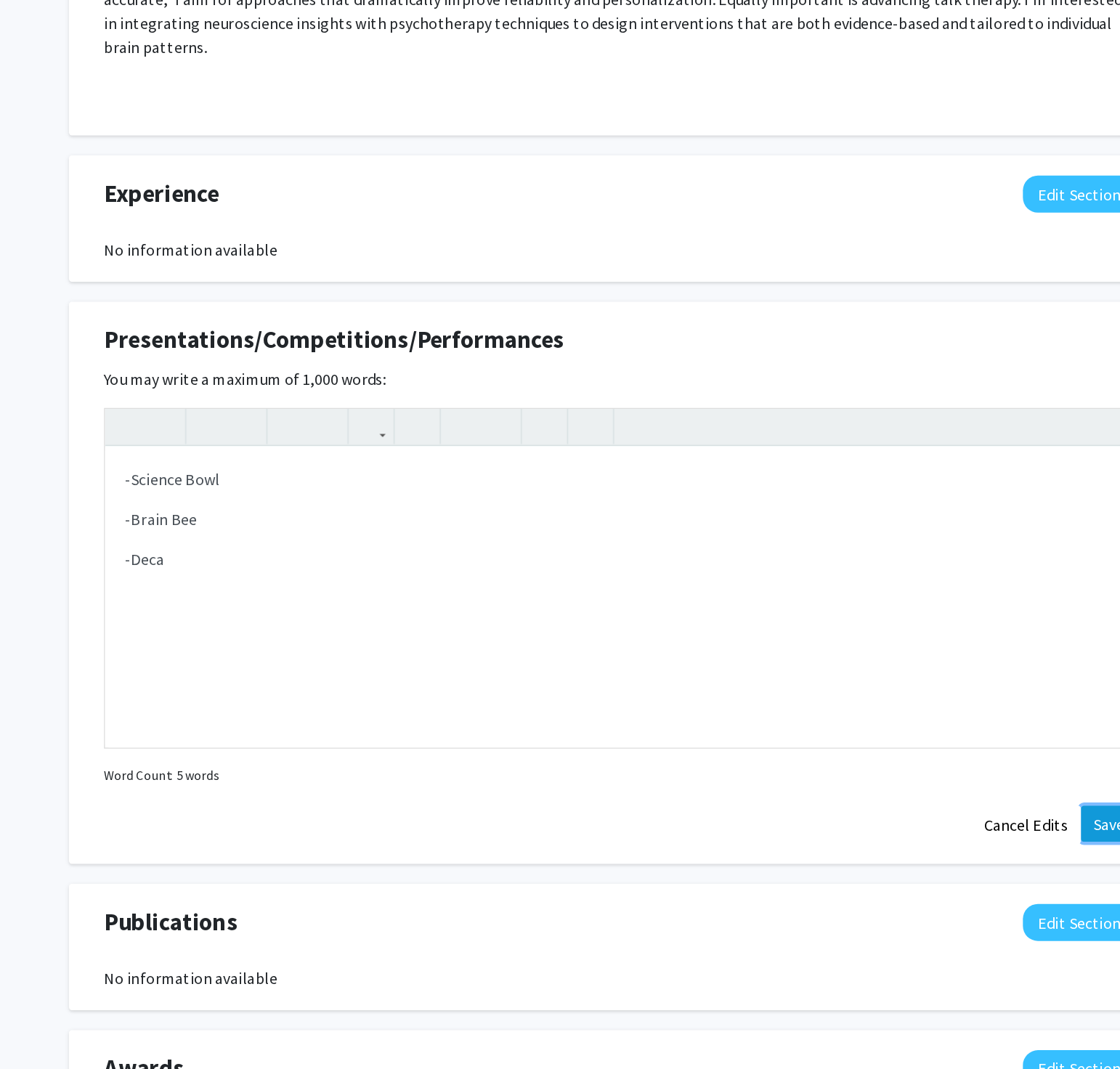
click at [907, 539] on button "Save" at bounding box center [914, 891] width 40 height 26
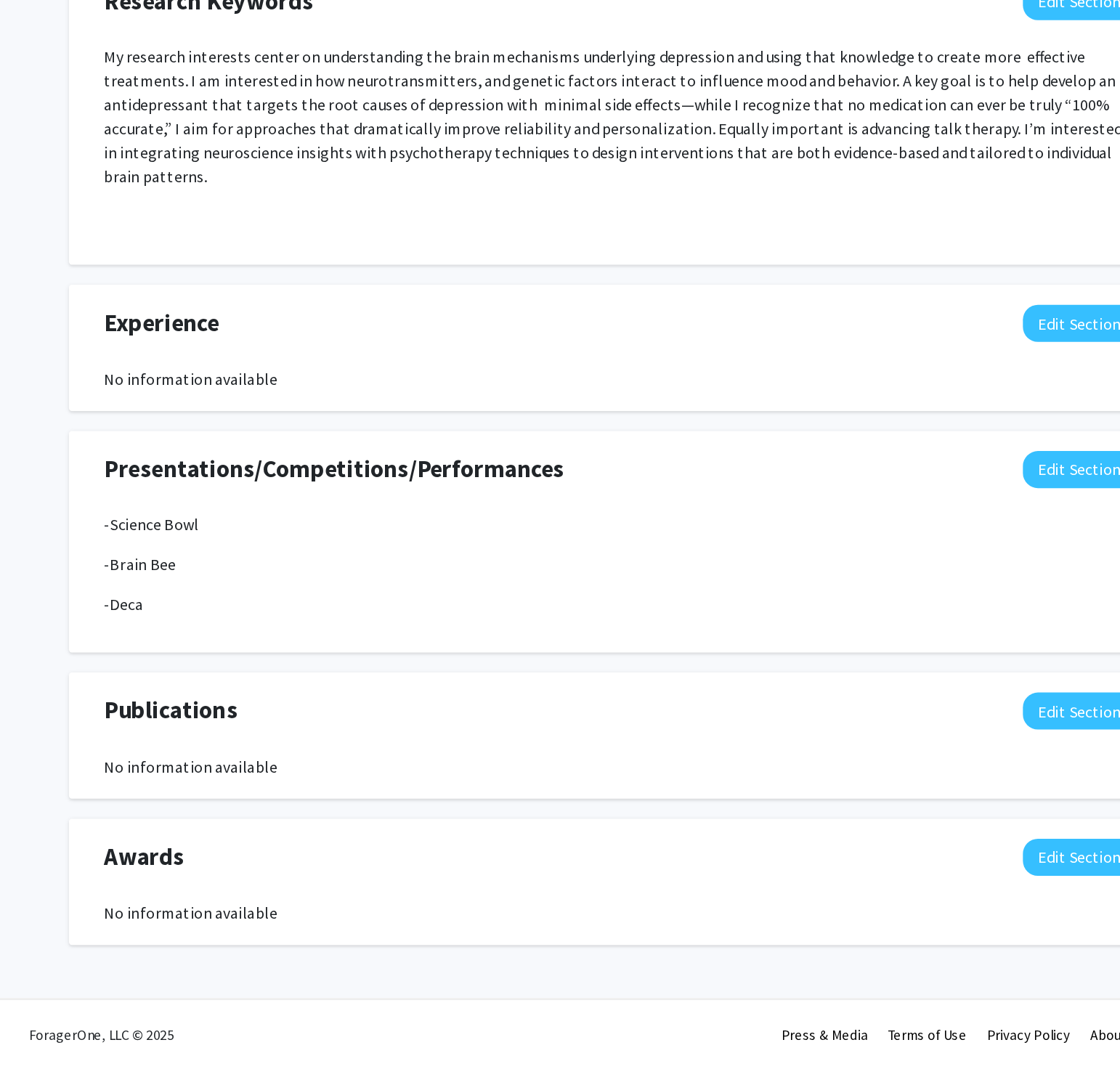
scroll to position [706, 0]
click at [893, 539] on button "Edit Section" at bounding box center [894, 915] width 82 height 27
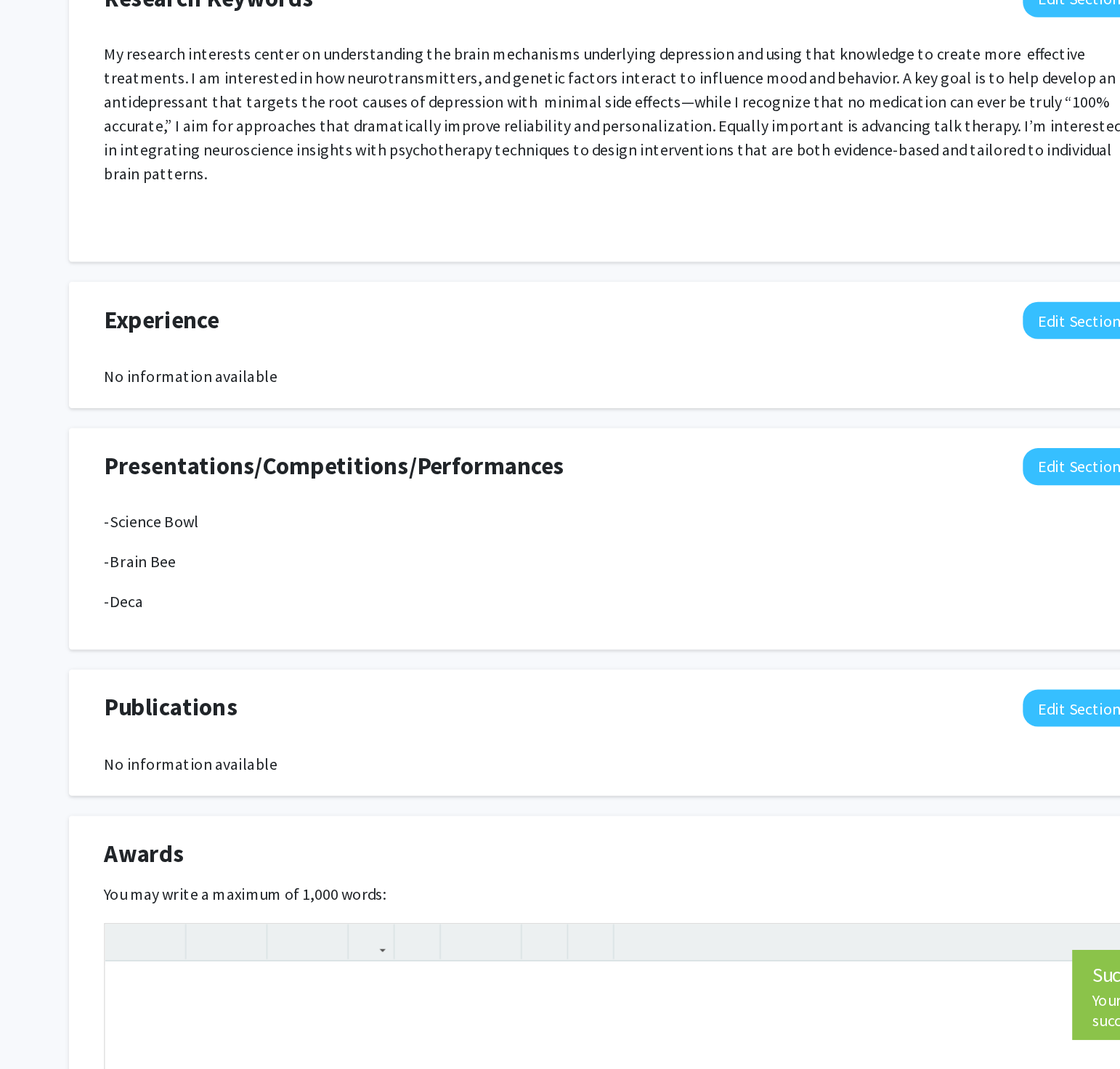
click at [920, 539] on div "Awards Edit Section" at bounding box center [559, 916] width 770 height 33
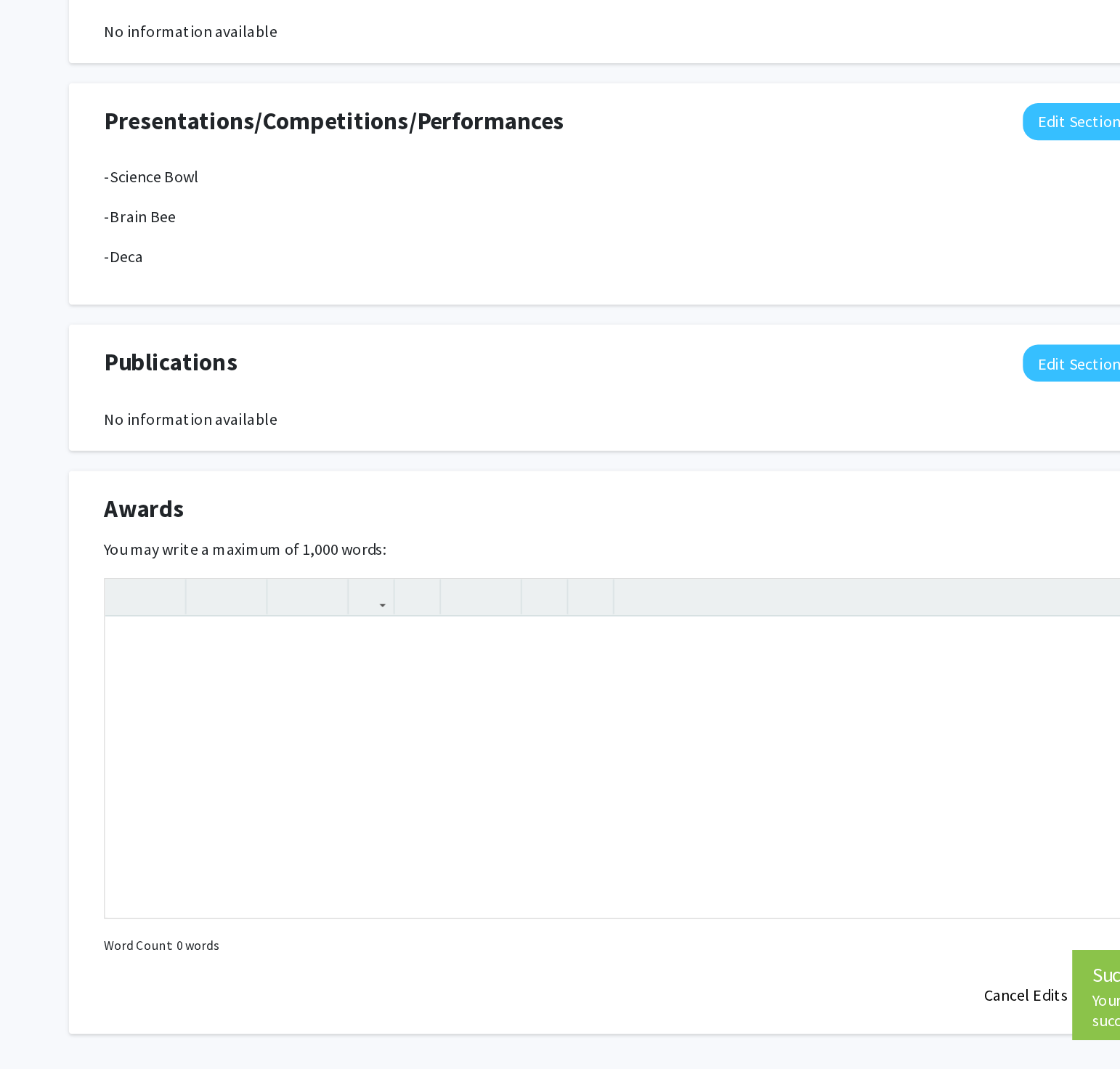
scroll to position [974, 0]
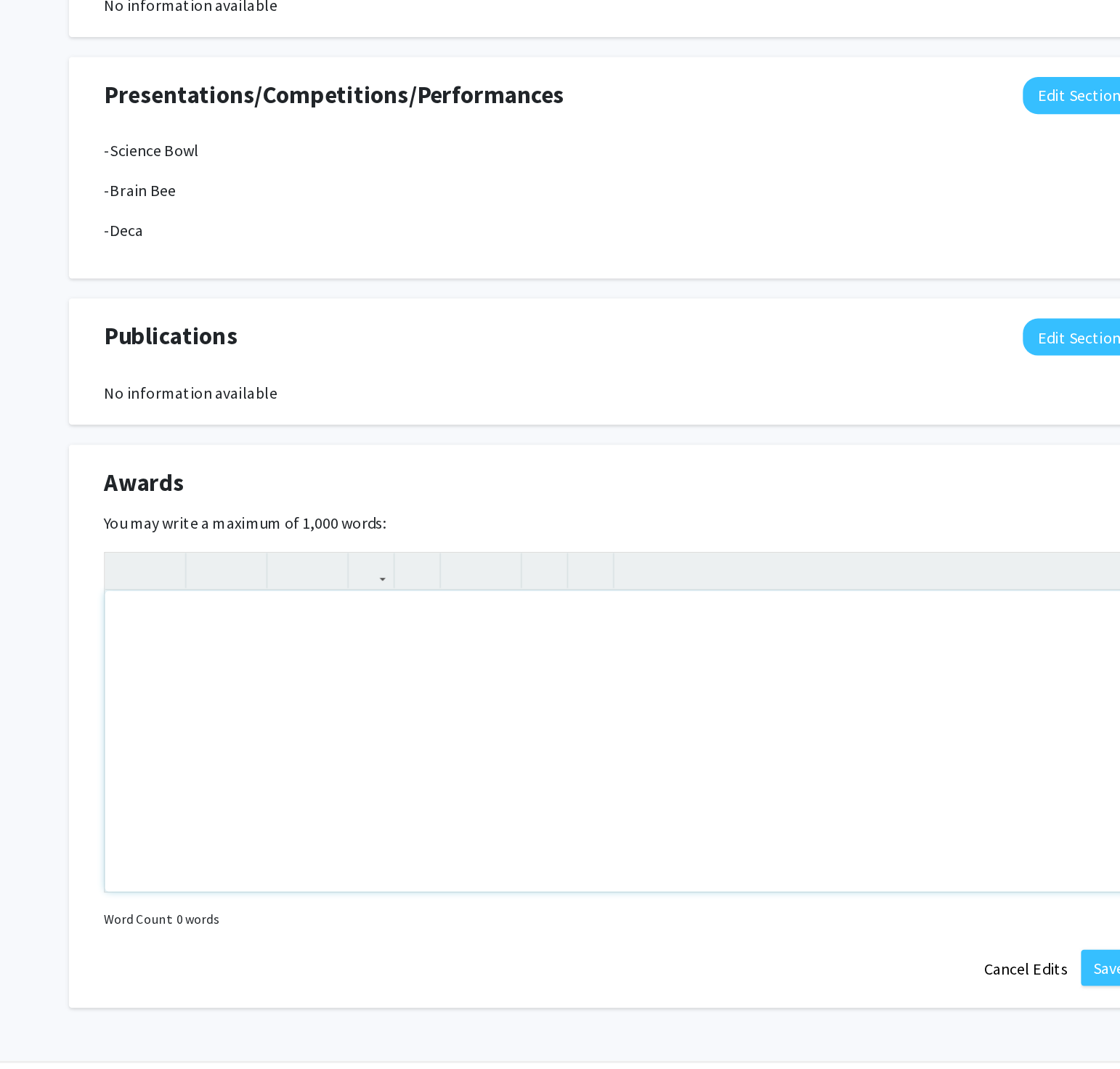
click at [705, 539] on div "Note to users with screen readers: Please deactivate our accessibility plugin f…" at bounding box center [560, 830] width 747 height 218
type textarea "-"
click at [857, 539] on button "Cancel Edits" at bounding box center [855, 996] width 80 height 27
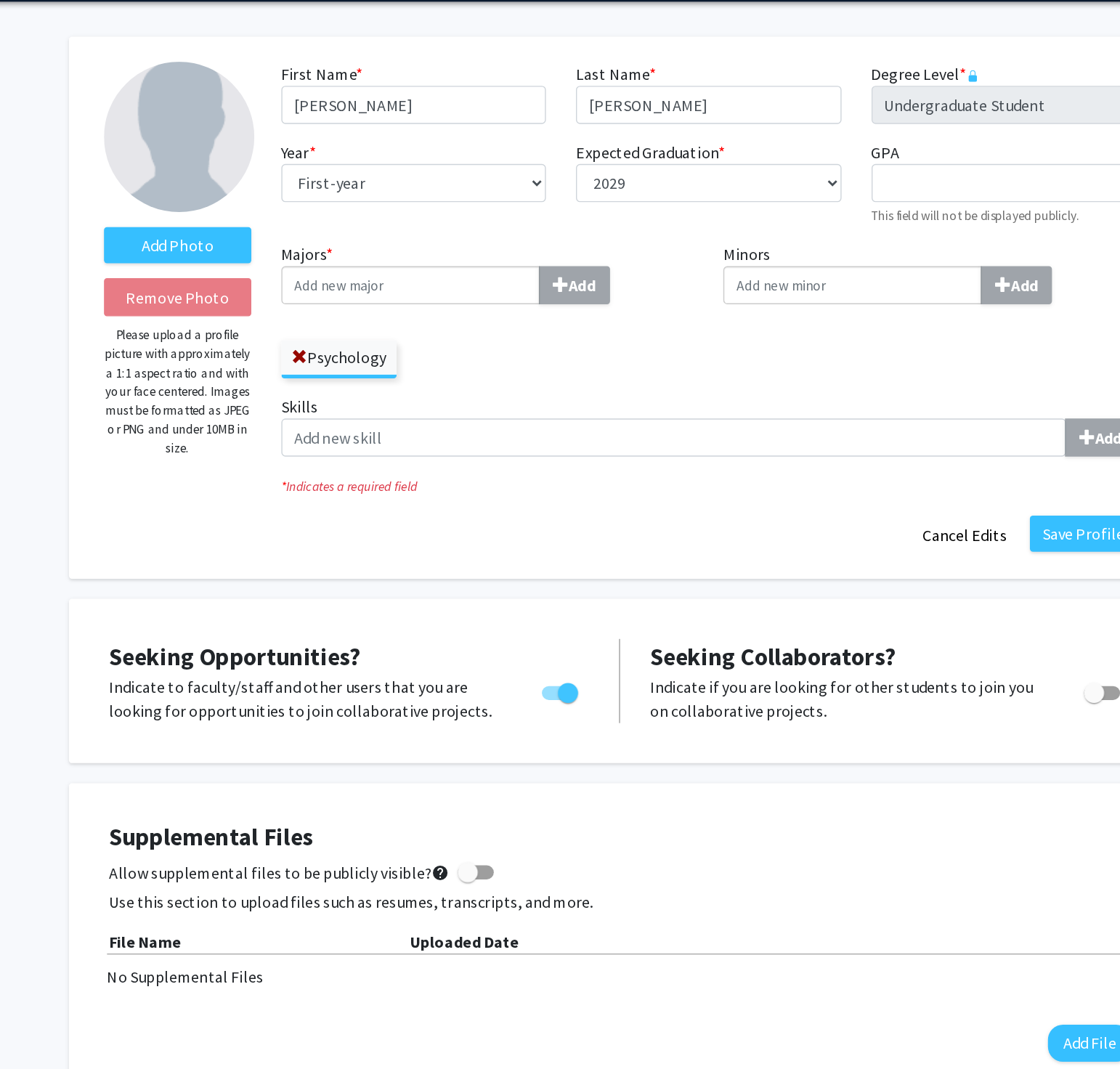
scroll to position [0, 0]
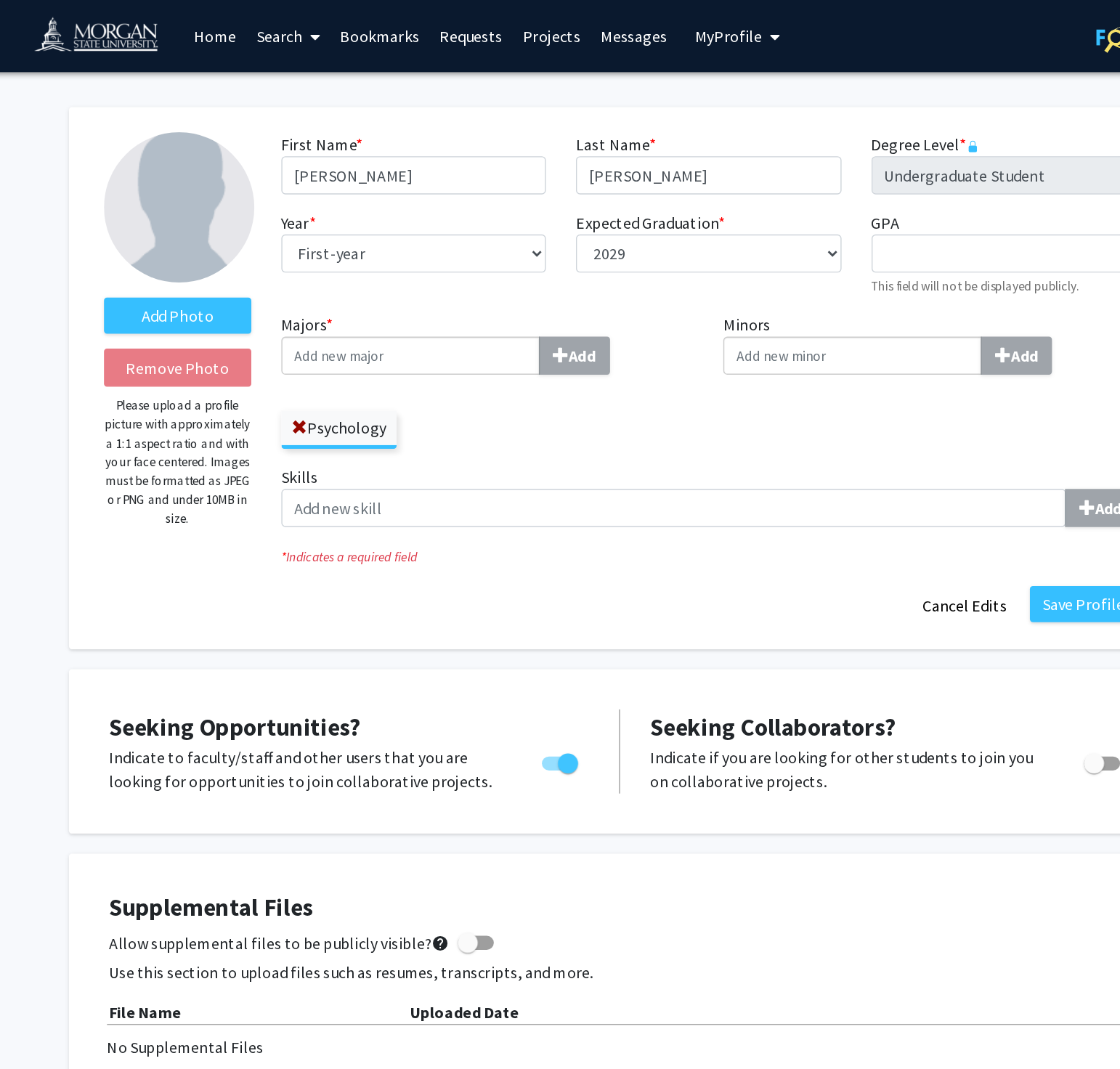
click at [591, 539] on p "Indicate if you are looking for other students to join you on collaborative pro…" at bounding box center [726, 558] width 287 height 35
click at [538, 539] on div "Supplemental Files Allow supplemental files to be publicly visible? help Use th…" at bounding box center [560, 733] width 741 height 173
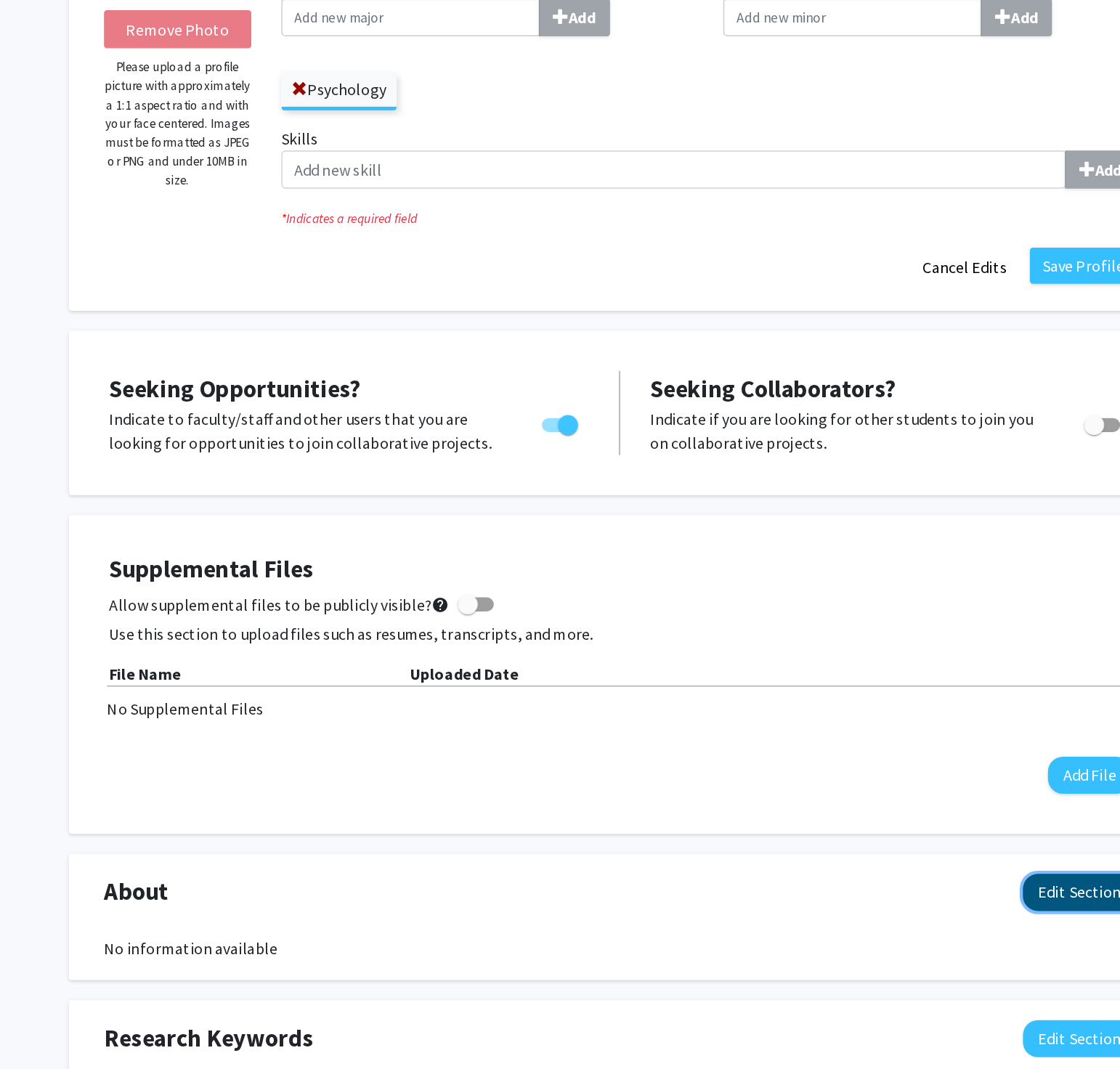
click at [890, 539] on button "Edit Section" at bounding box center [894, 892] width 82 height 27
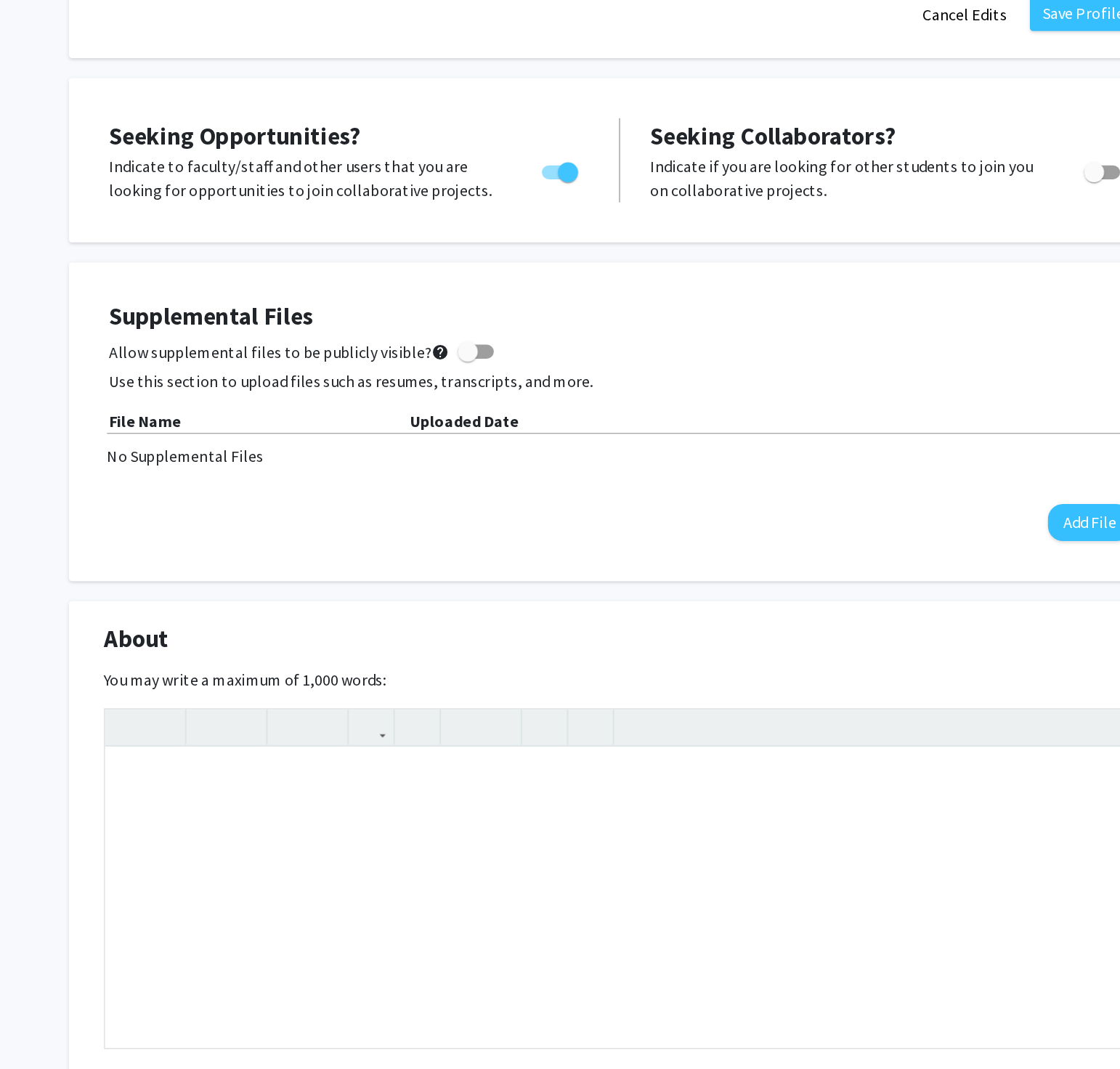
scroll to position [139, 0]
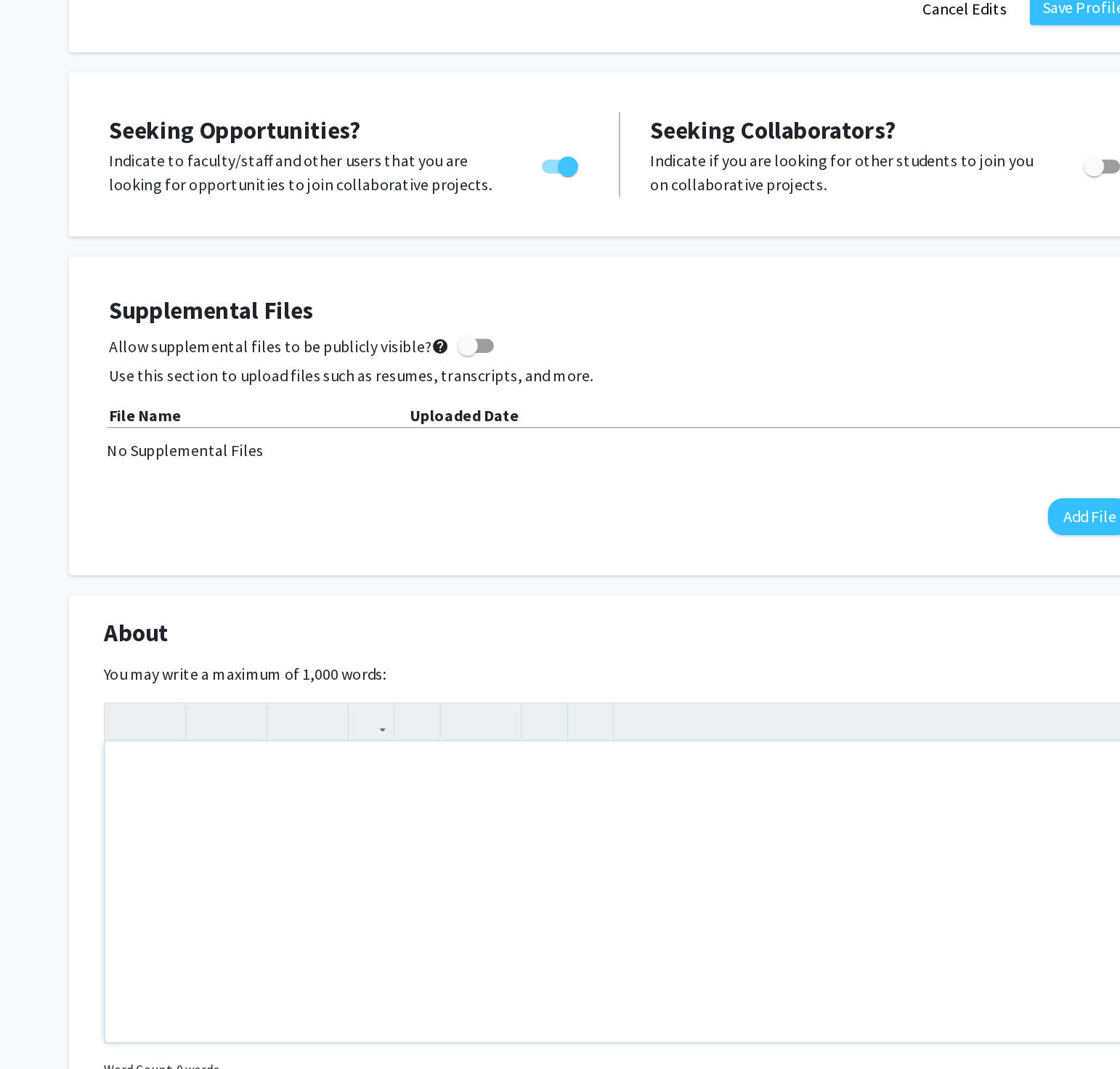
click at [442, 539] on div "Note to users with screen readers: Please deactivate our accessibility plugin f…" at bounding box center [560, 939] width 747 height 218
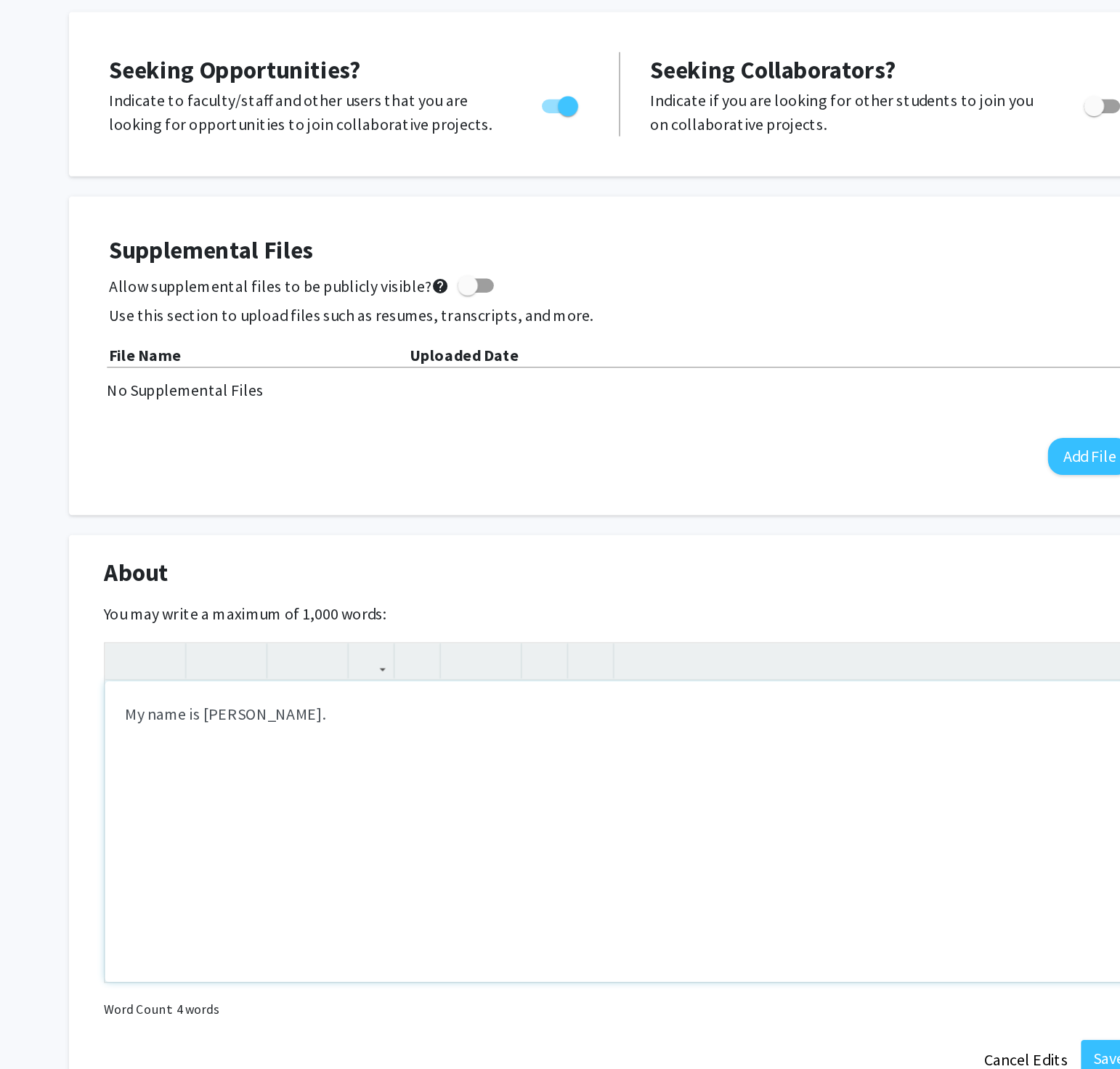
scroll to position [195, 0]
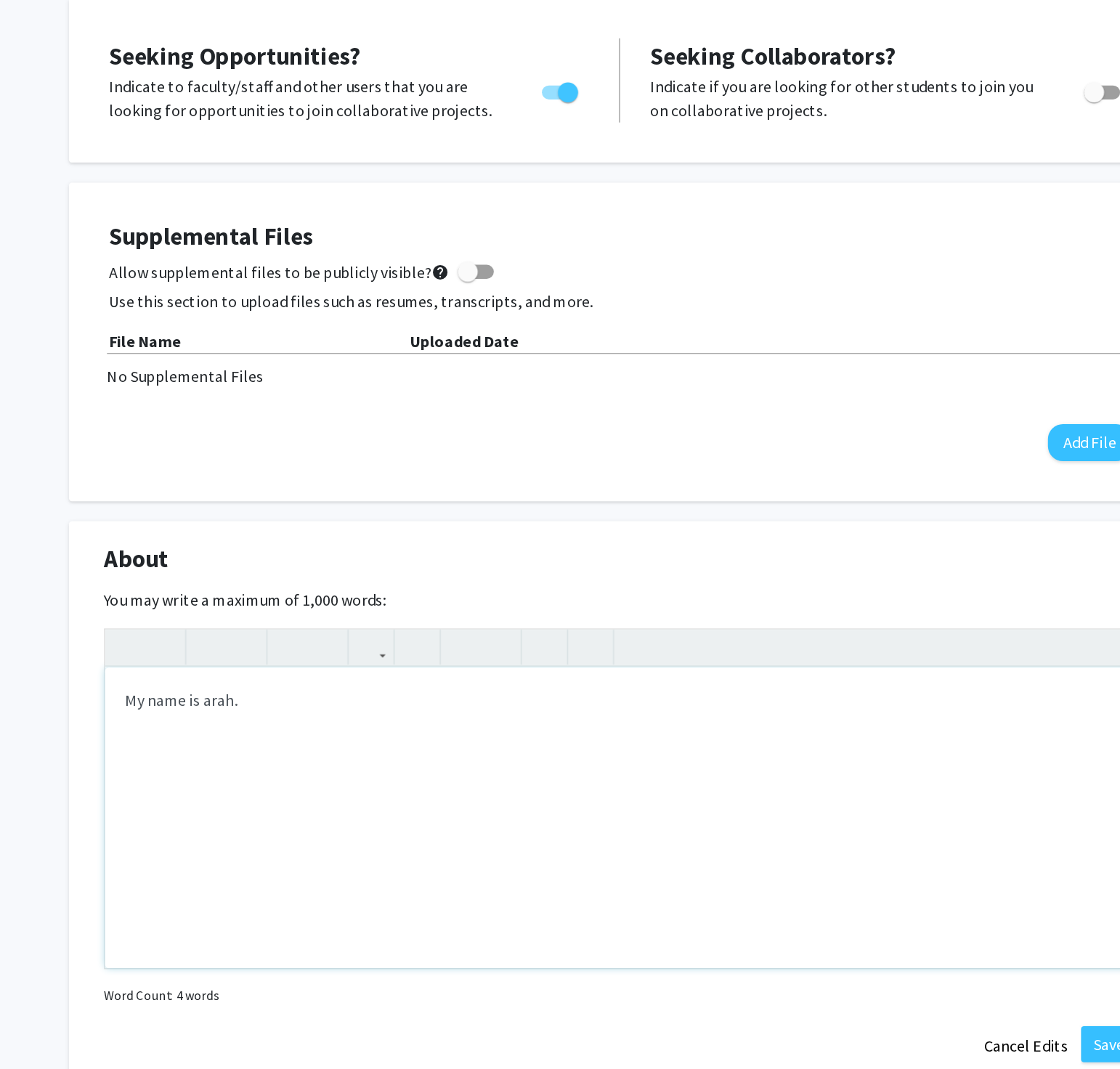
type textarea "My name is [PERSON_NAME]."
click at [526, 539] on div "Note to users with screen readers: Please deactivate our accessibility plugin f…" at bounding box center [560, 884] width 747 height 218
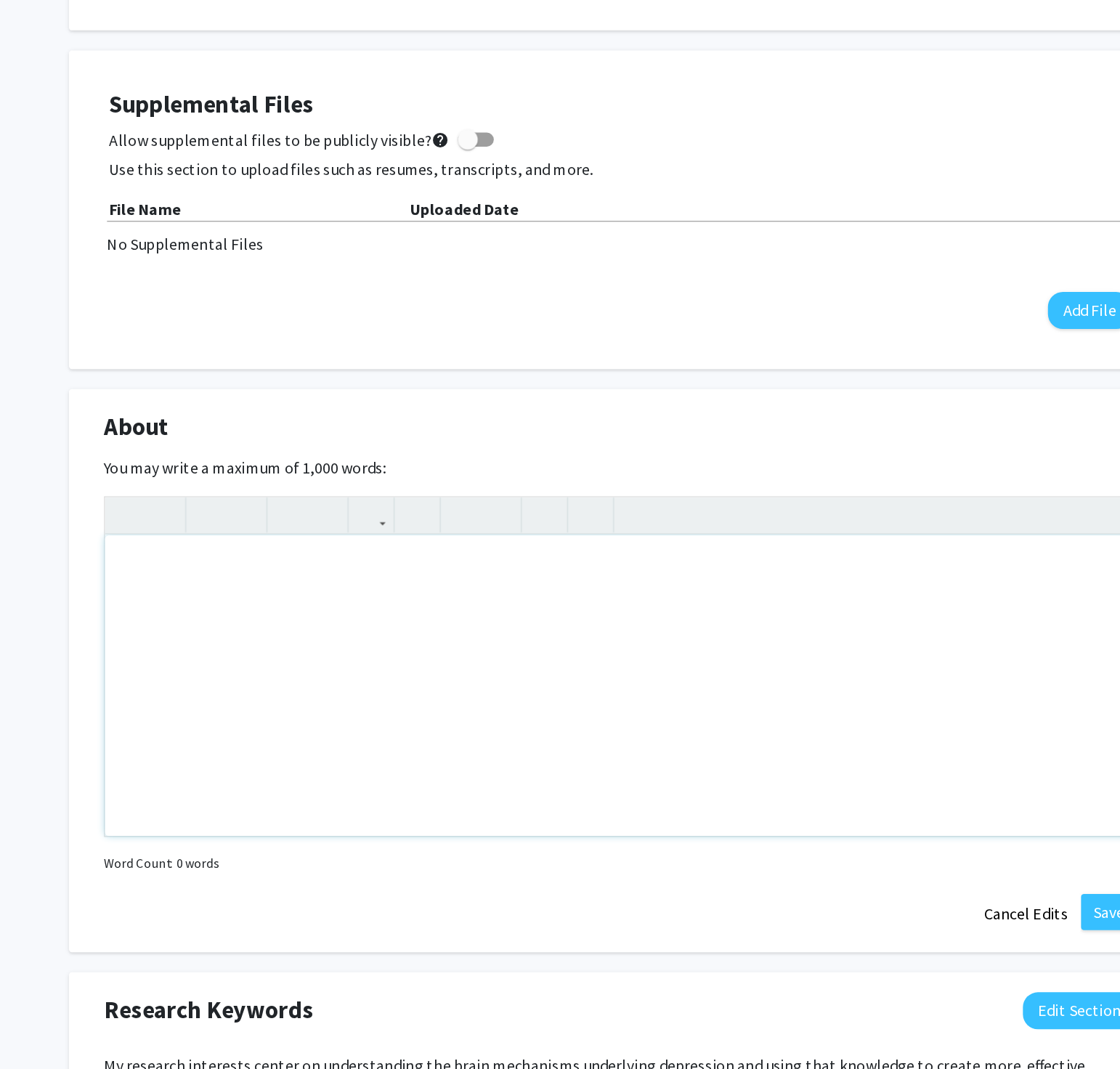
scroll to position [297, 0]
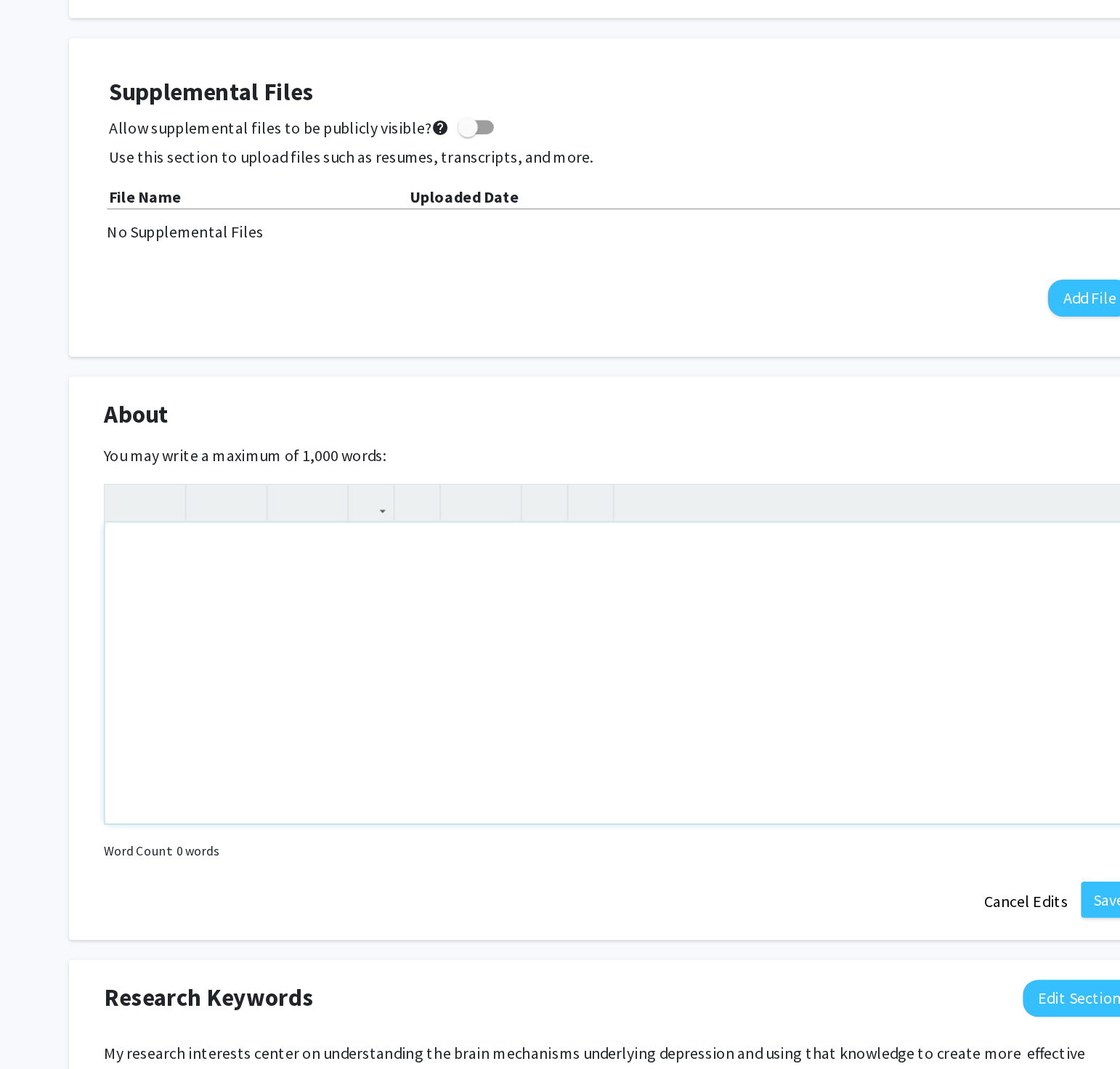
click at [603, 539] on div "Note to users with screen readers: Please deactivate our accessibility plugin f…" at bounding box center [560, 781] width 747 height 218
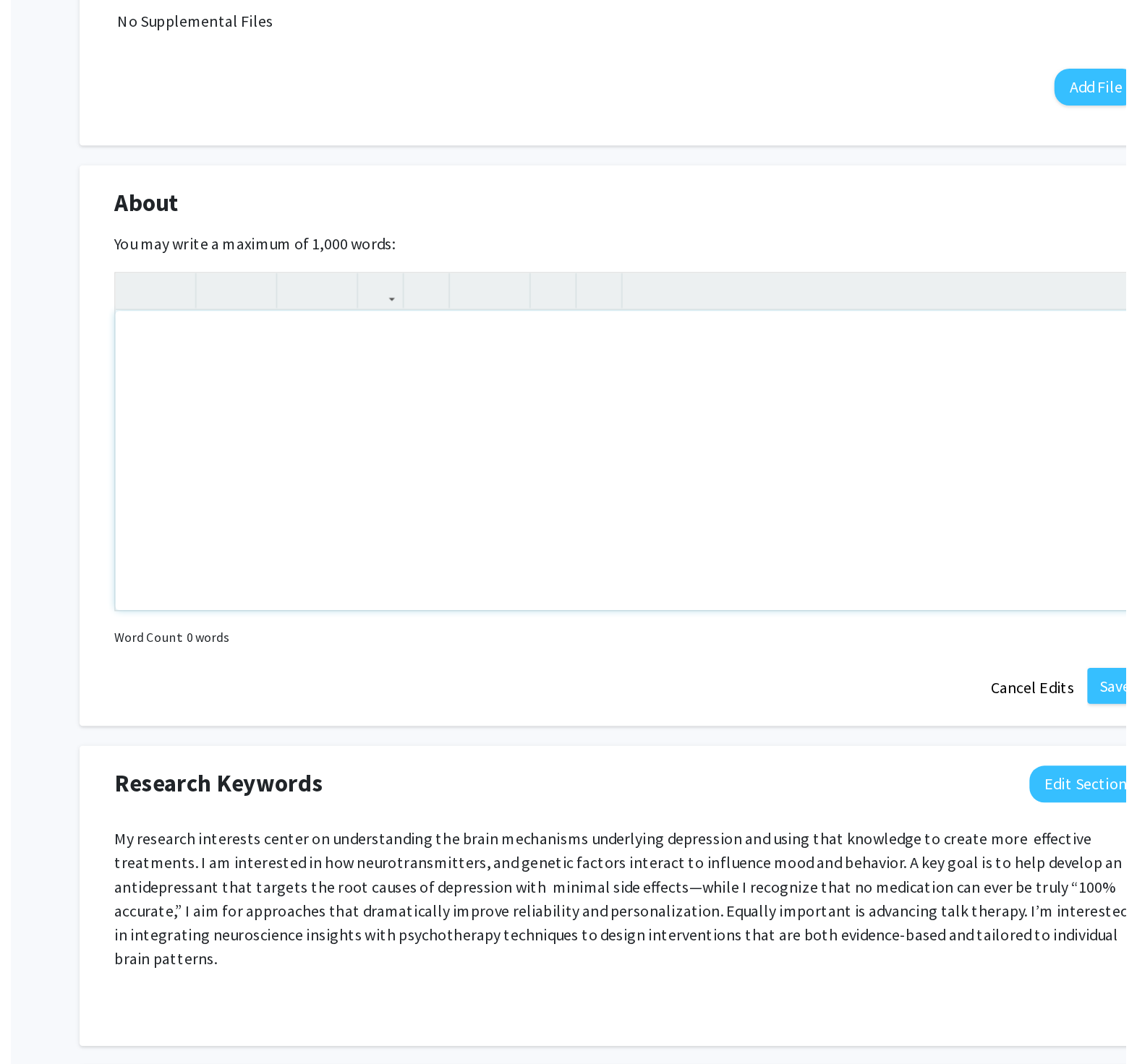
scroll to position [451, 0]
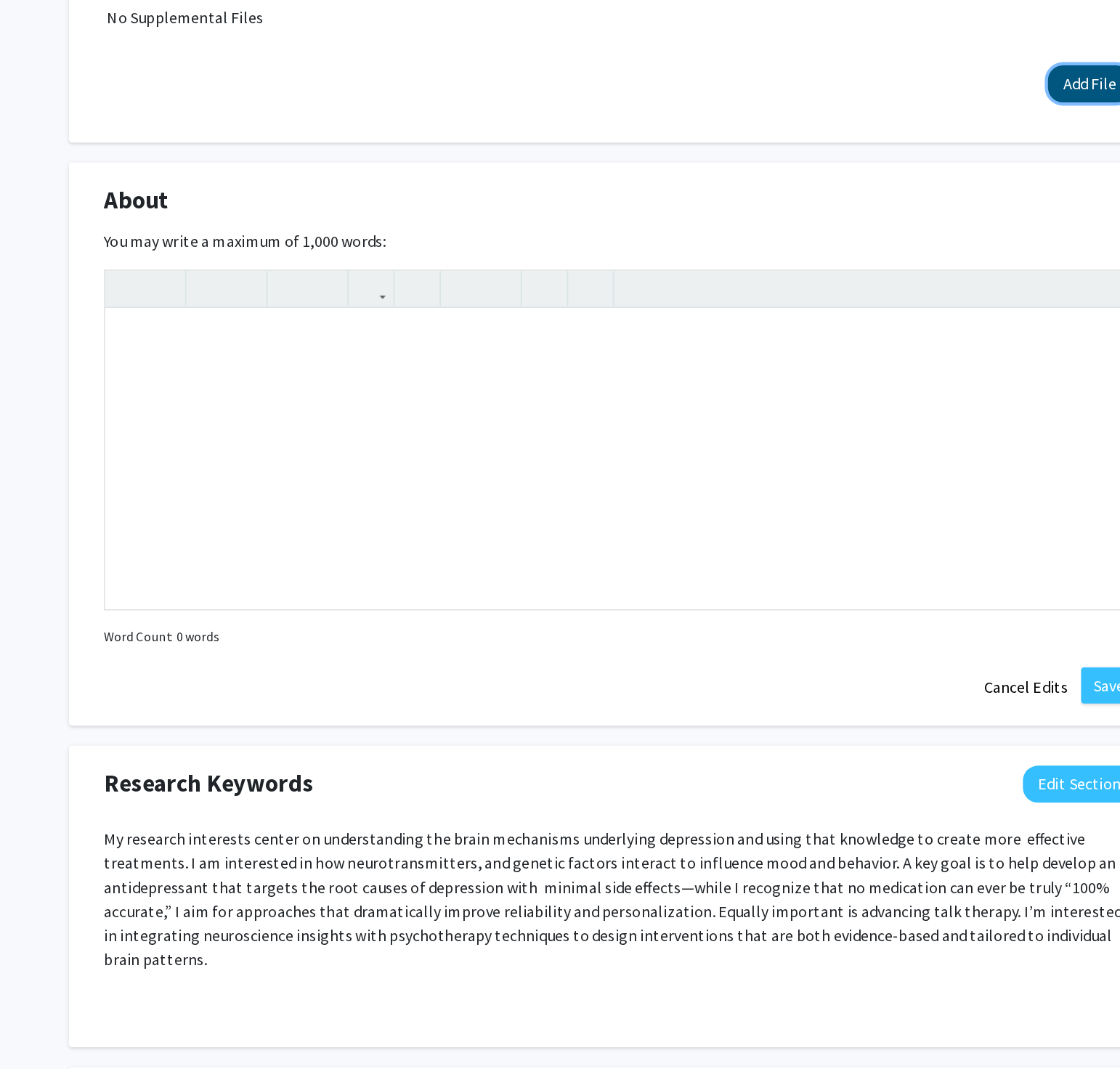
click at [891, 343] on button "Add File" at bounding box center [900, 354] width 60 height 27
